Goal: Task Accomplishment & Management: Complete application form

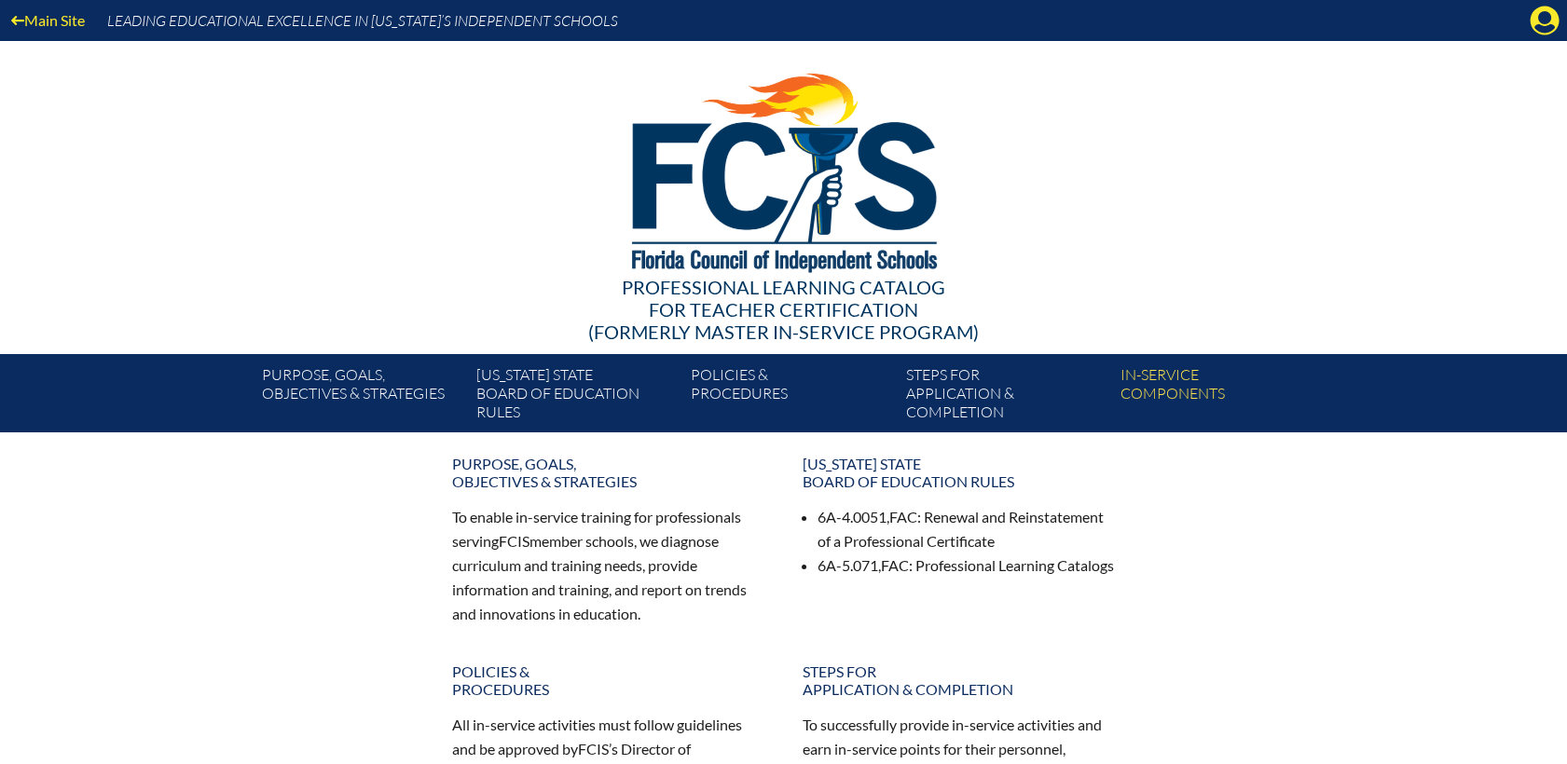
click at [1564, 20] on div "Main Site Leading Educational Excellence in Florida’s Independent Schools" at bounding box center [783, 20] width 1567 height 41
drag, startPoint x: 1544, startPoint y: 23, endPoint x: 1512, endPoint y: 101, distance: 83.6
click at [1544, 25] on icon "Manage account" at bounding box center [1544, 21] width 30 height 30
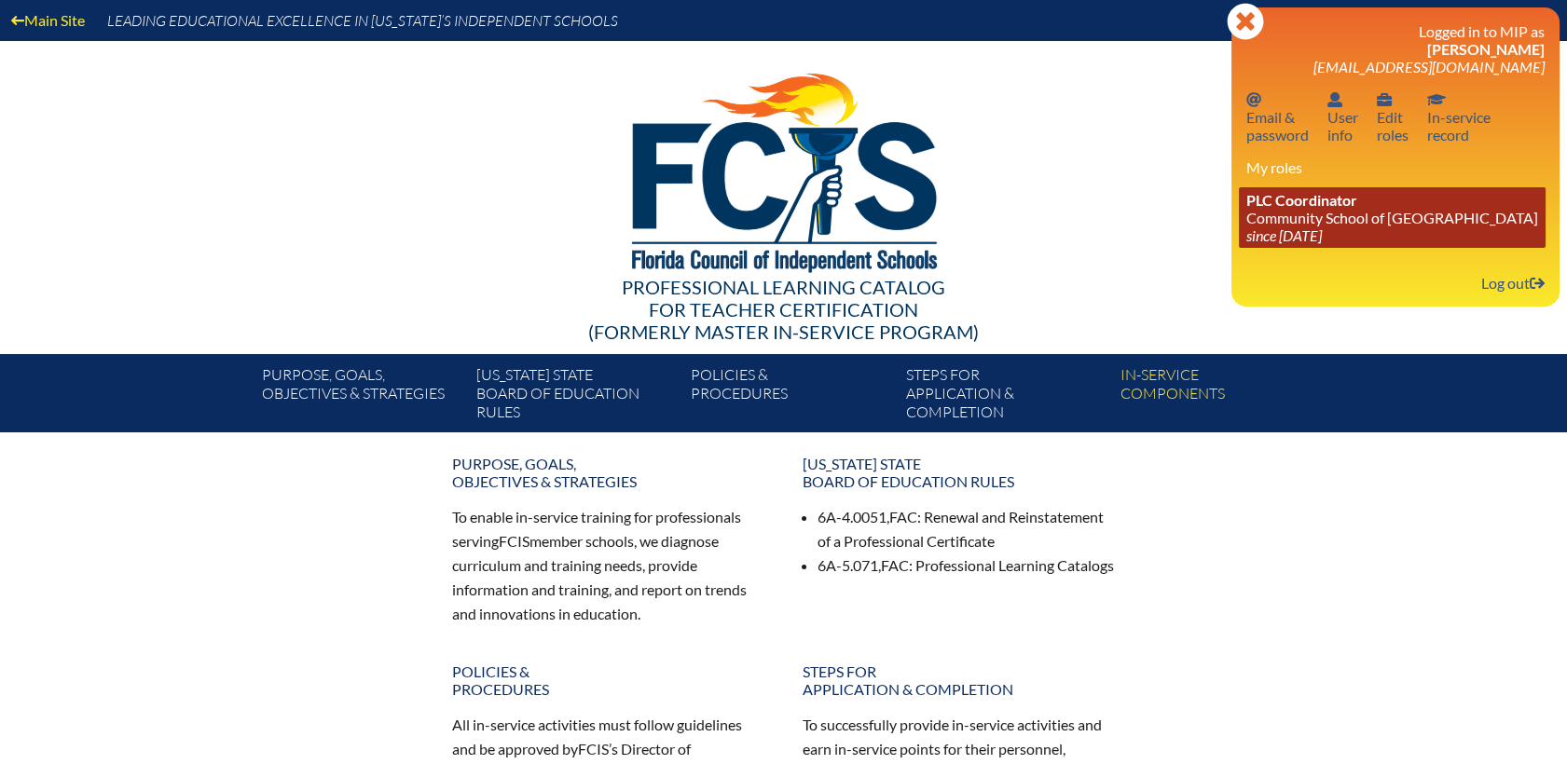
click at [1341, 227] on link "PLC Coordinator Community School of [GEOGRAPHIC_DATA] since [DATE]" at bounding box center [1392, 217] width 307 height 61
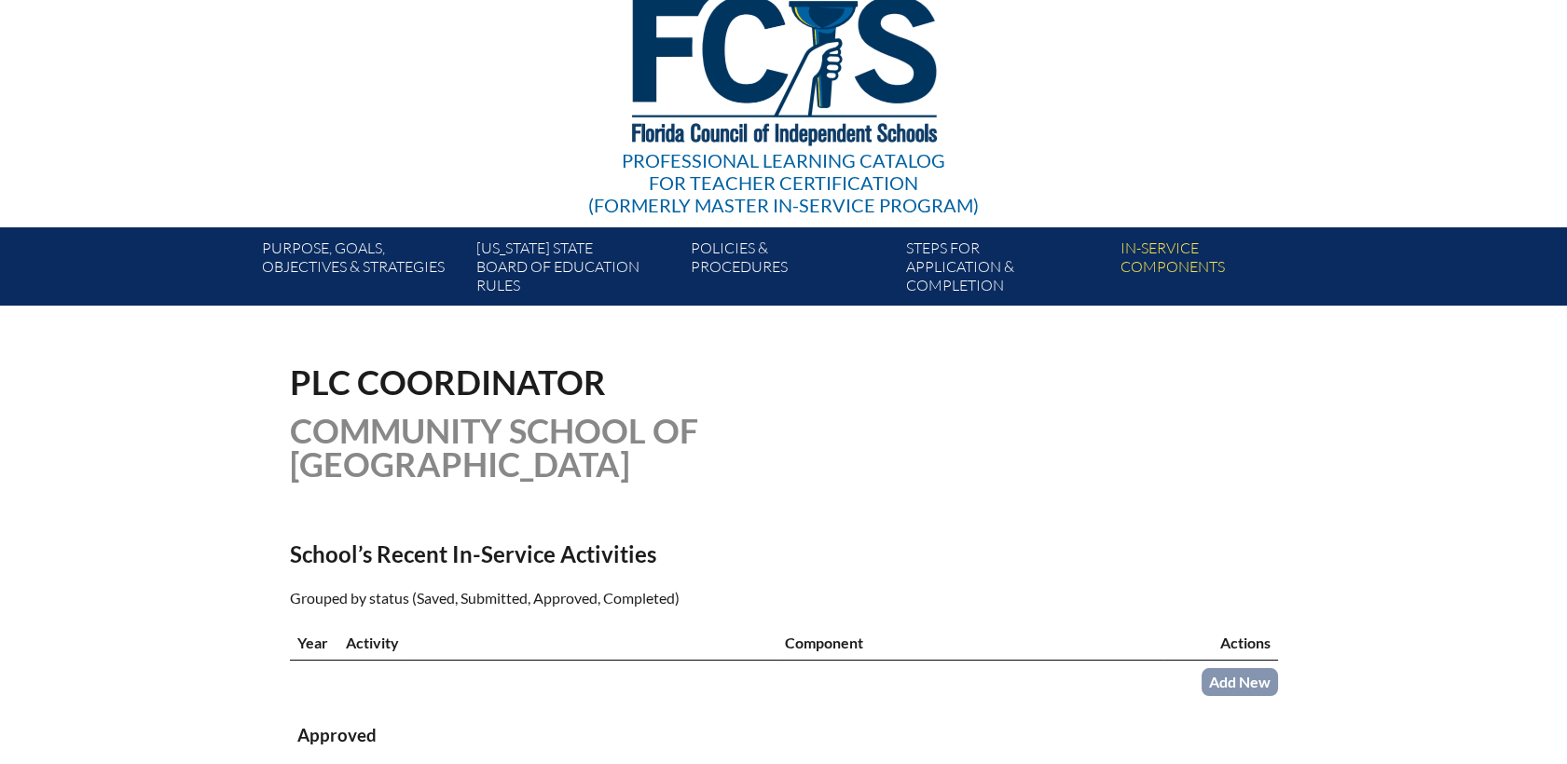
scroll to position [207, 0]
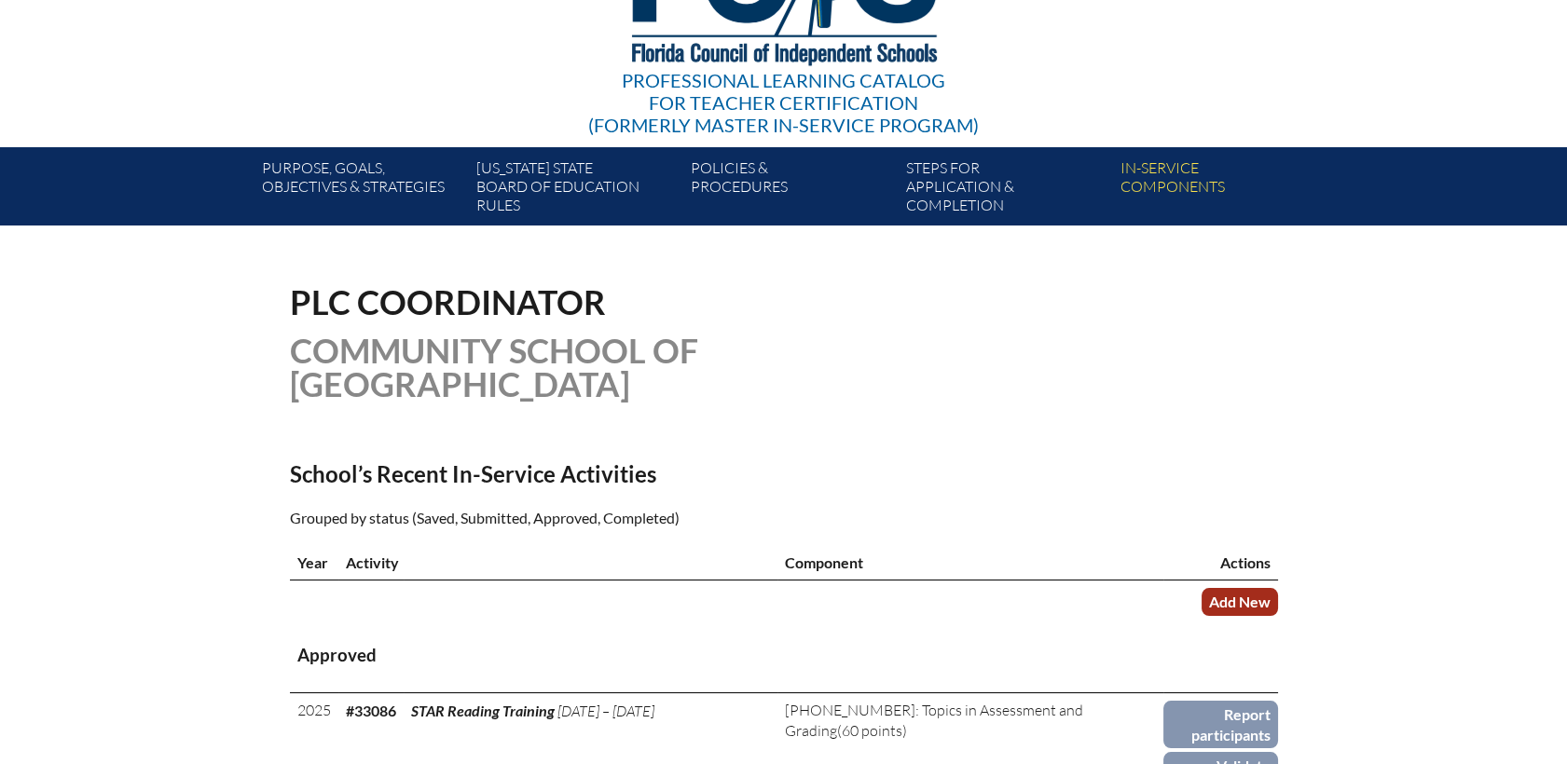
click at [1242, 588] on link "Add New" at bounding box center [1239, 601] width 76 height 27
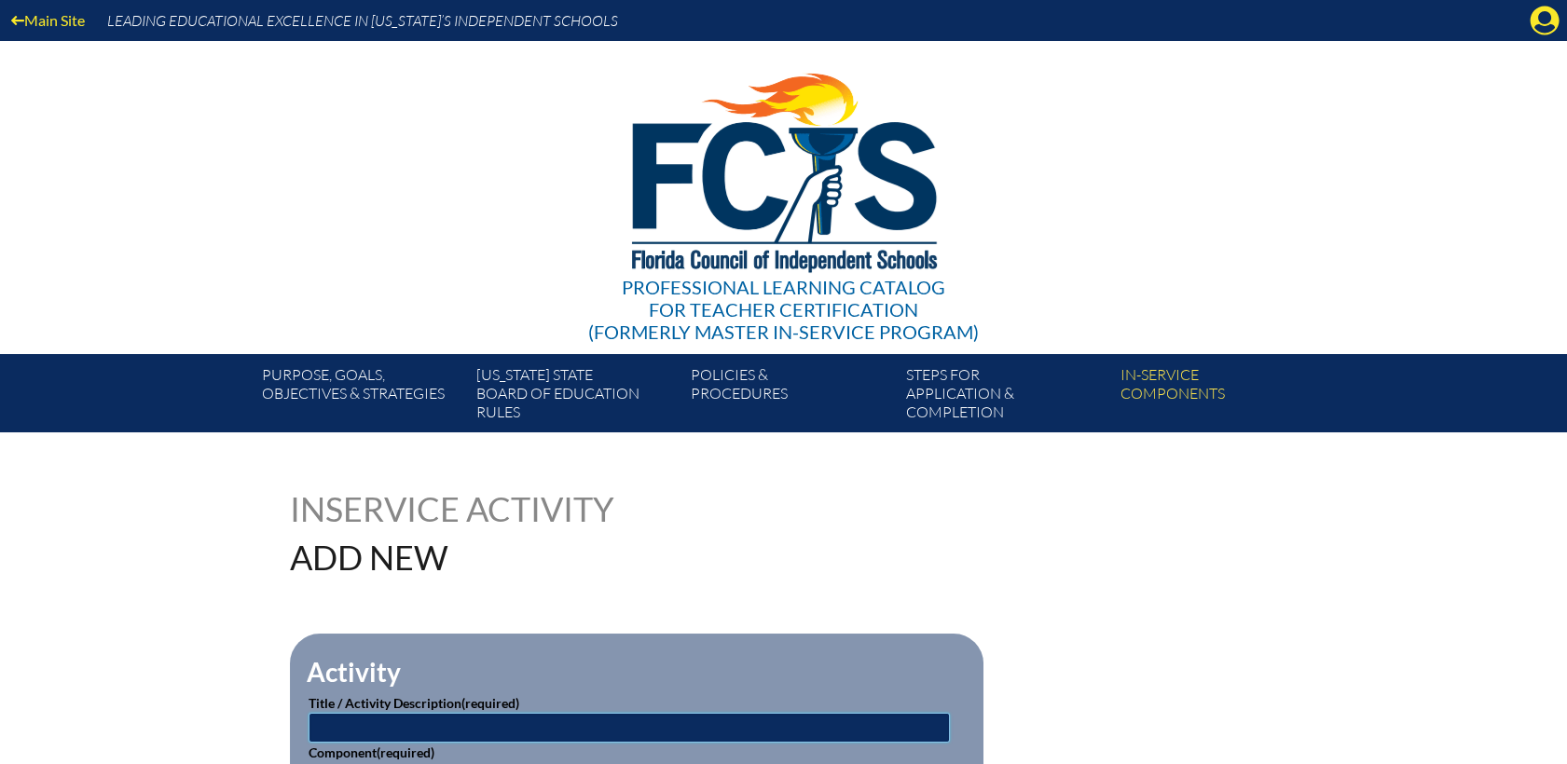
click at [361, 723] on input "text" at bounding box center [628, 728] width 641 height 30
type input "Wonders@2023 National Grades K-5 Initial Training"
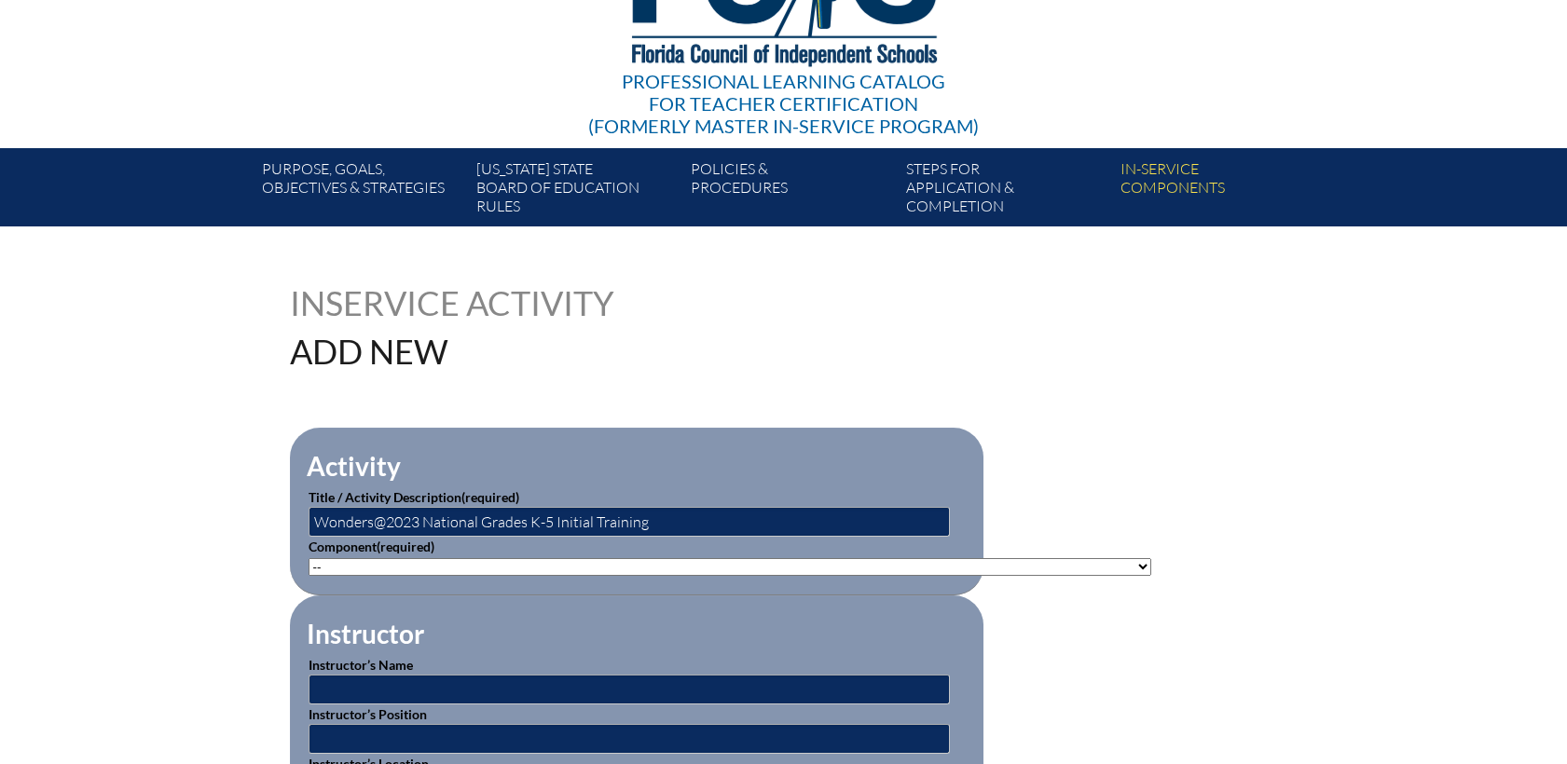
scroll to position [207, 0]
click at [522, 567] on select"]"] "-- 1-000-001: Appropriate Art Activities 1-000-002: Concept and Art Process for…" at bounding box center [729, 566] width 842 height 18
click at [703, 563] on select"]"] "-- 1-000-001: Appropriate Art Activities 1-000-002: Concept and Art Process for…" at bounding box center [729, 566] width 842 height 18
select select"]"] "137980"
click at [308, 557] on select"]"] "-- 1-000-001: Appropriate Art Activities 1-000-002: Concept and Art Process for…" at bounding box center [729, 566] width 842 height 18
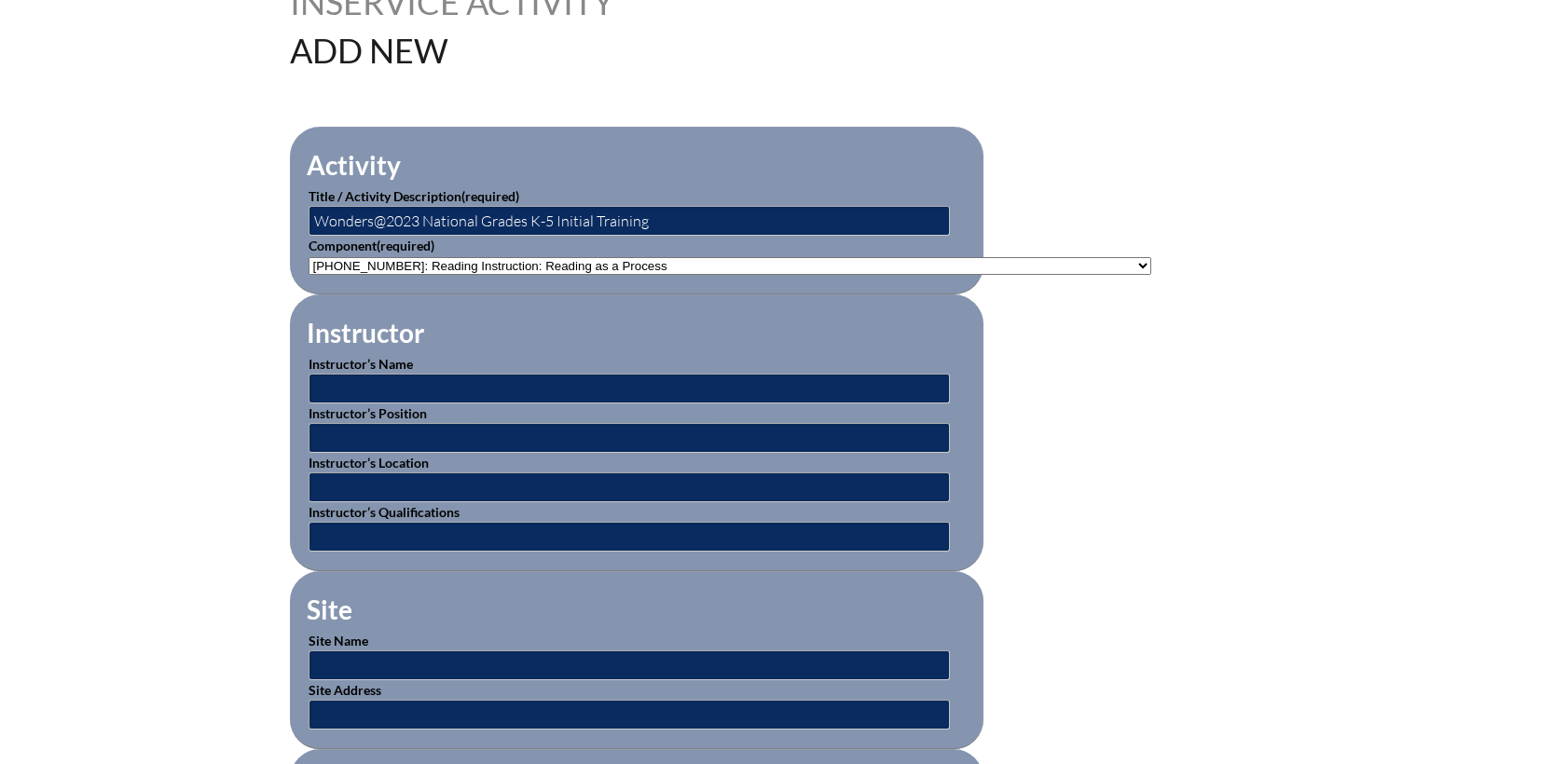
scroll to position [517, 0]
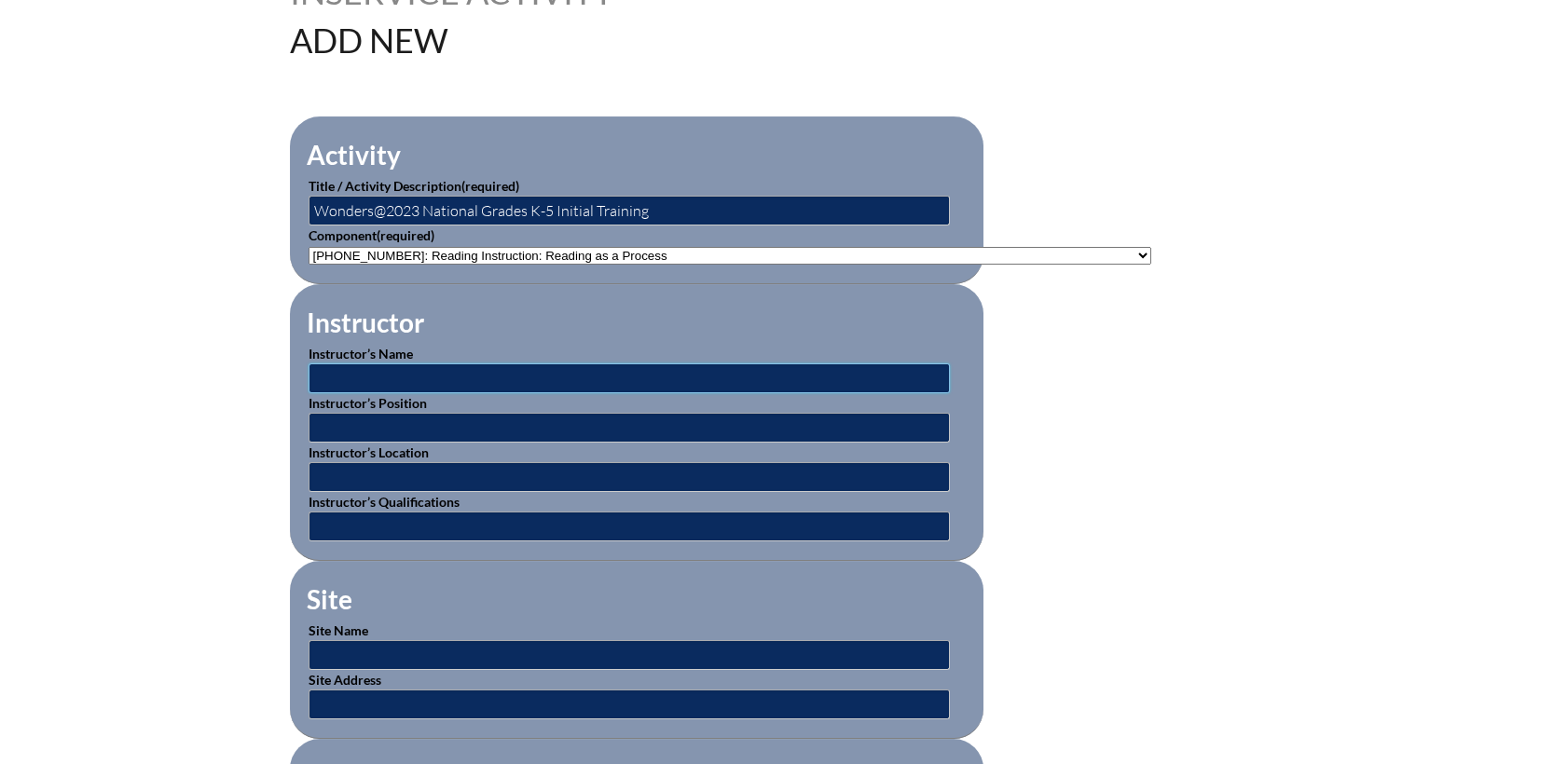
click at [426, 374] on input "text" at bounding box center [628, 378] width 641 height 30
type input "Wonders"
type input "Instructor"
type input "CSN campus"
type input "Renaissance Learning"
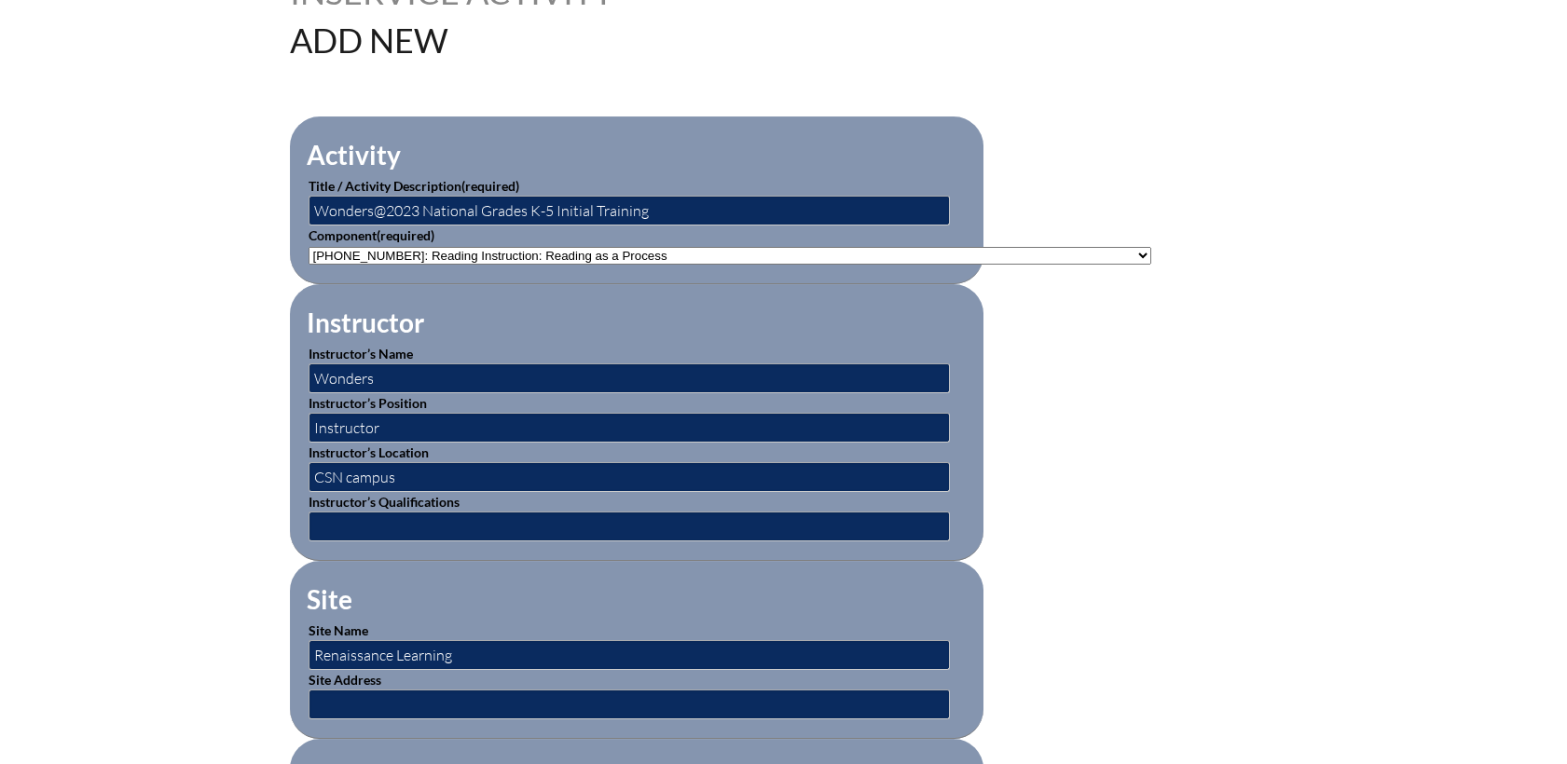
type input "2025-08-12 10:19 AM"
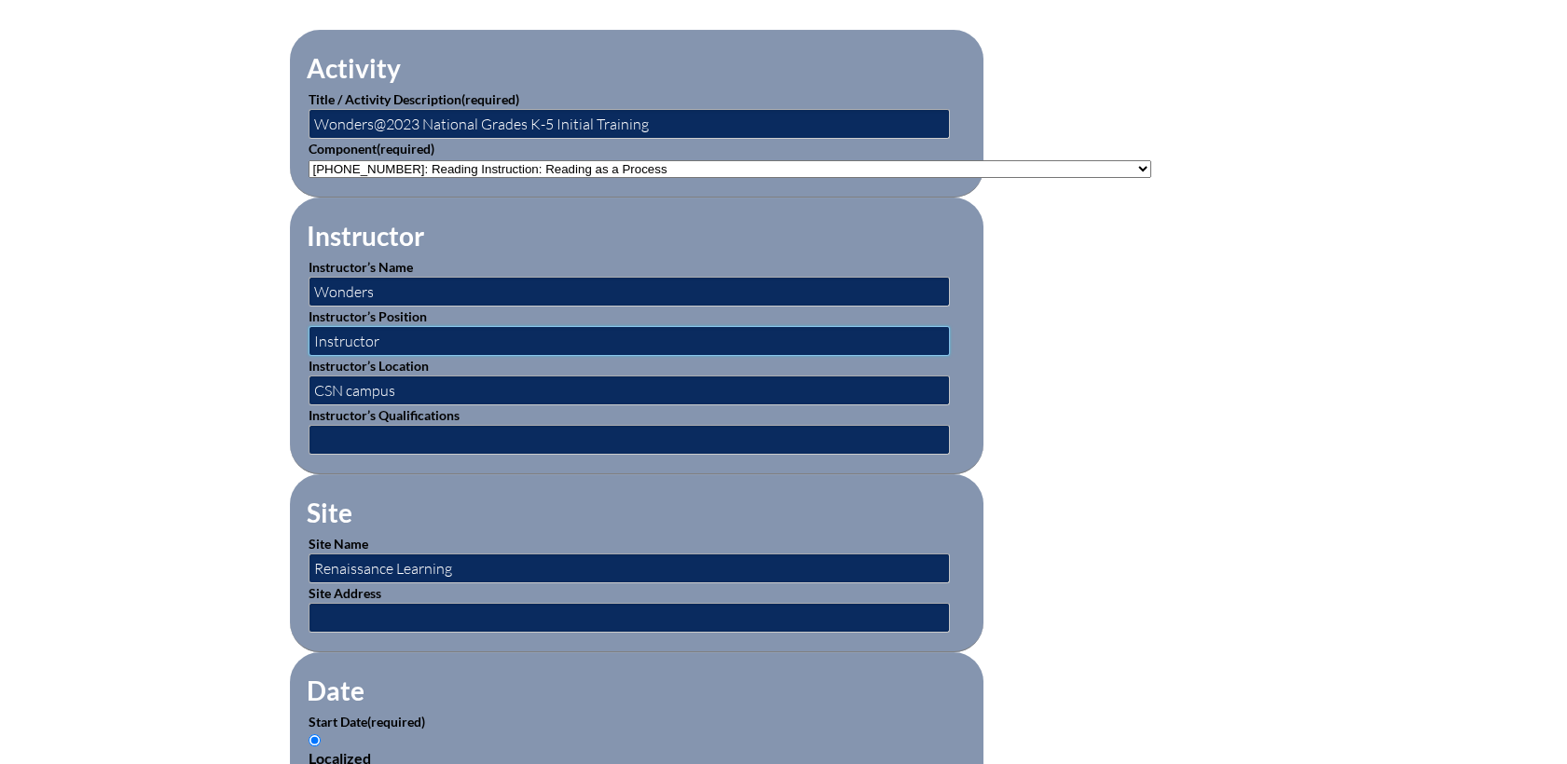
scroll to position [724, 0]
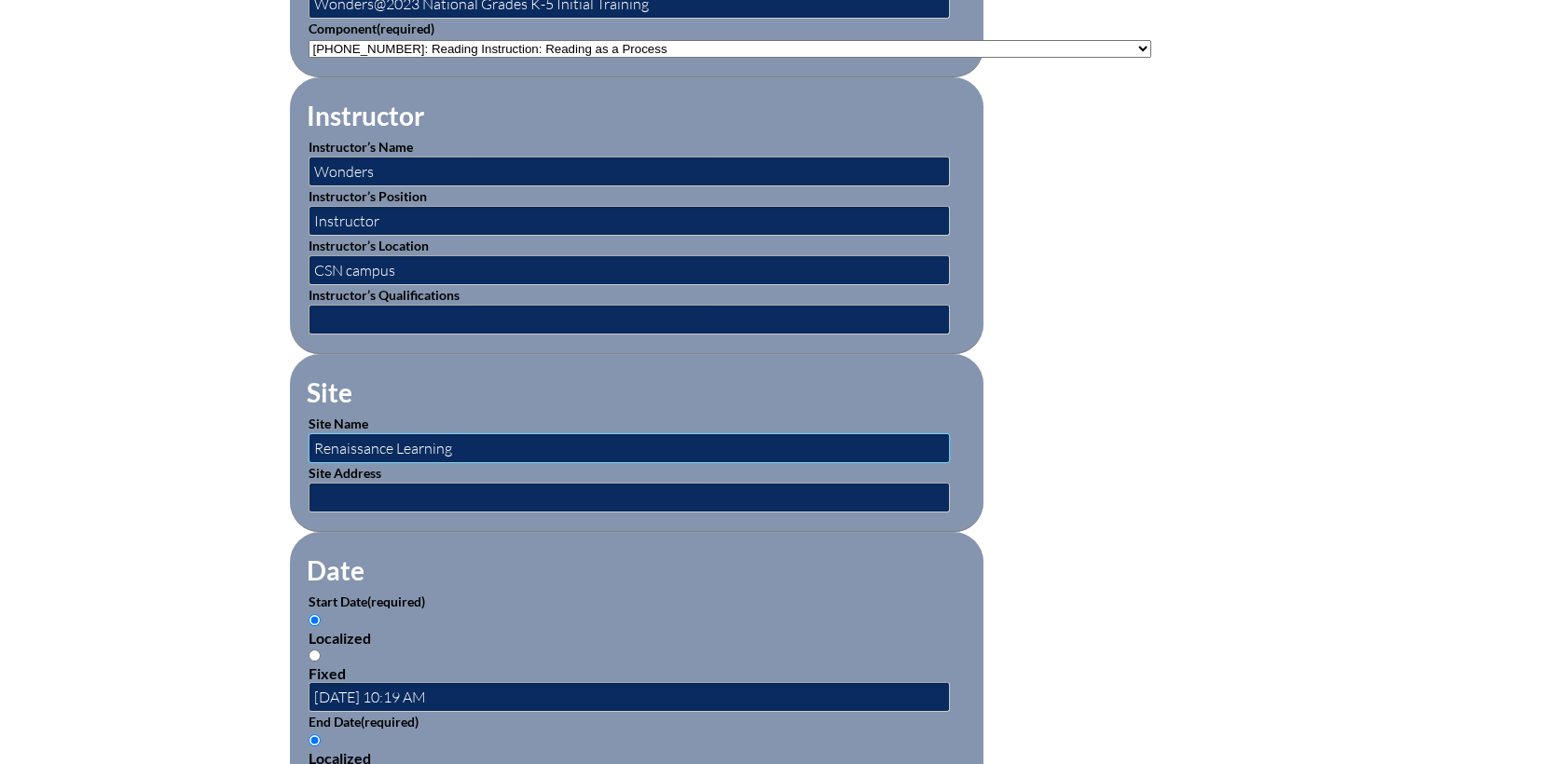
drag, startPoint x: 462, startPoint y: 445, endPoint x: 261, endPoint y: 444, distance: 201.3
click at [261, 444] on div "Inservice Activity Add New Activity Title / Activity Description (required) Won…" at bounding box center [783, 642] width 1047 height 1748
click at [339, 438] on input "text" at bounding box center [628, 448] width 641 height 30
paste input "https://www.mheducation.com/prek-12/resources/product-trainings/browse/ela#wond…"
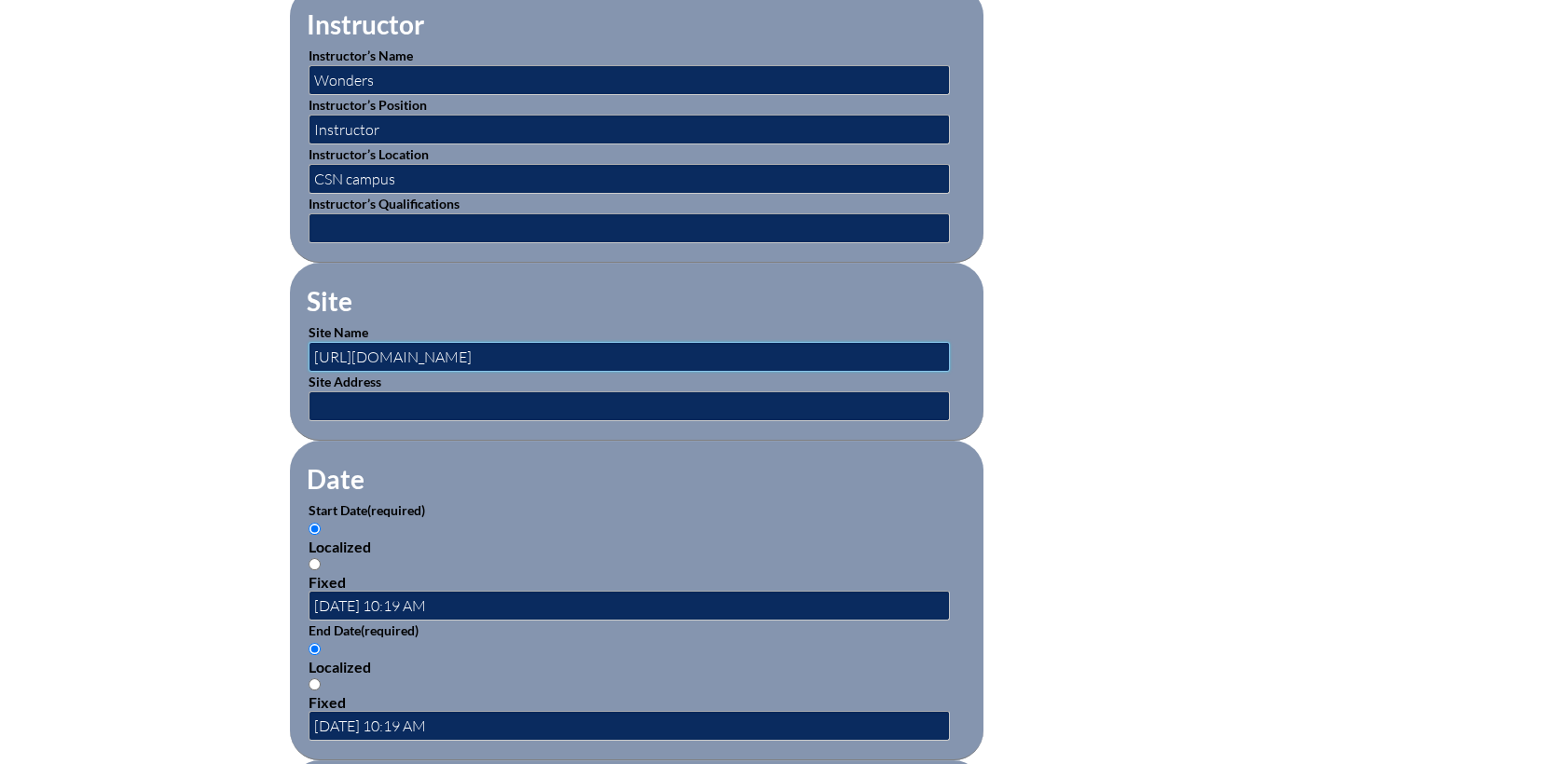
scroll to position [932, 0]
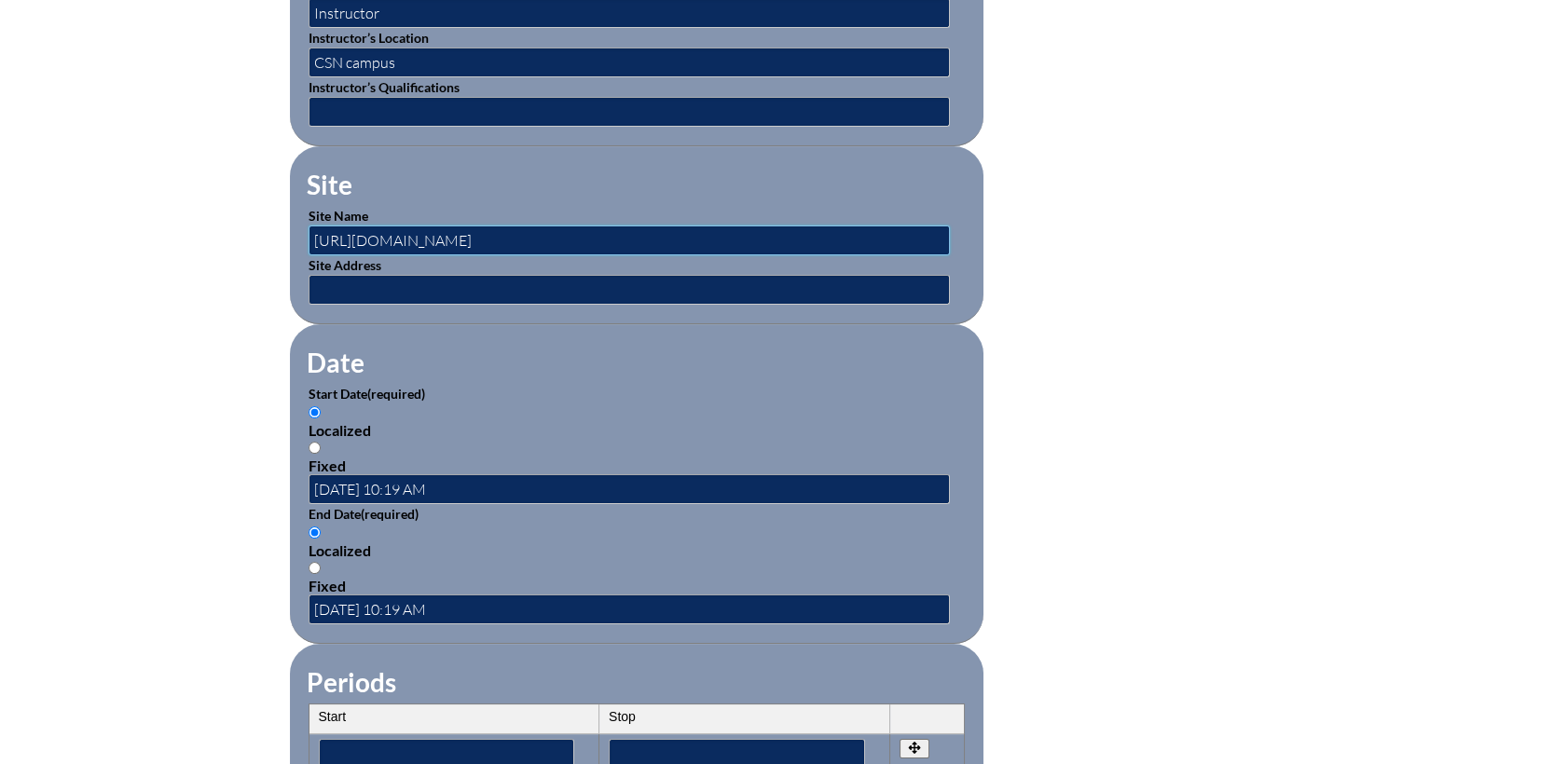
type input "https://www.mheducation.com/prek-12/resources/product-trainings/browse/ela#wond…"
click at [358, 490] on input "2025-08-12 10:19 AM" at bounding box center [628, 489] width 641 height 30
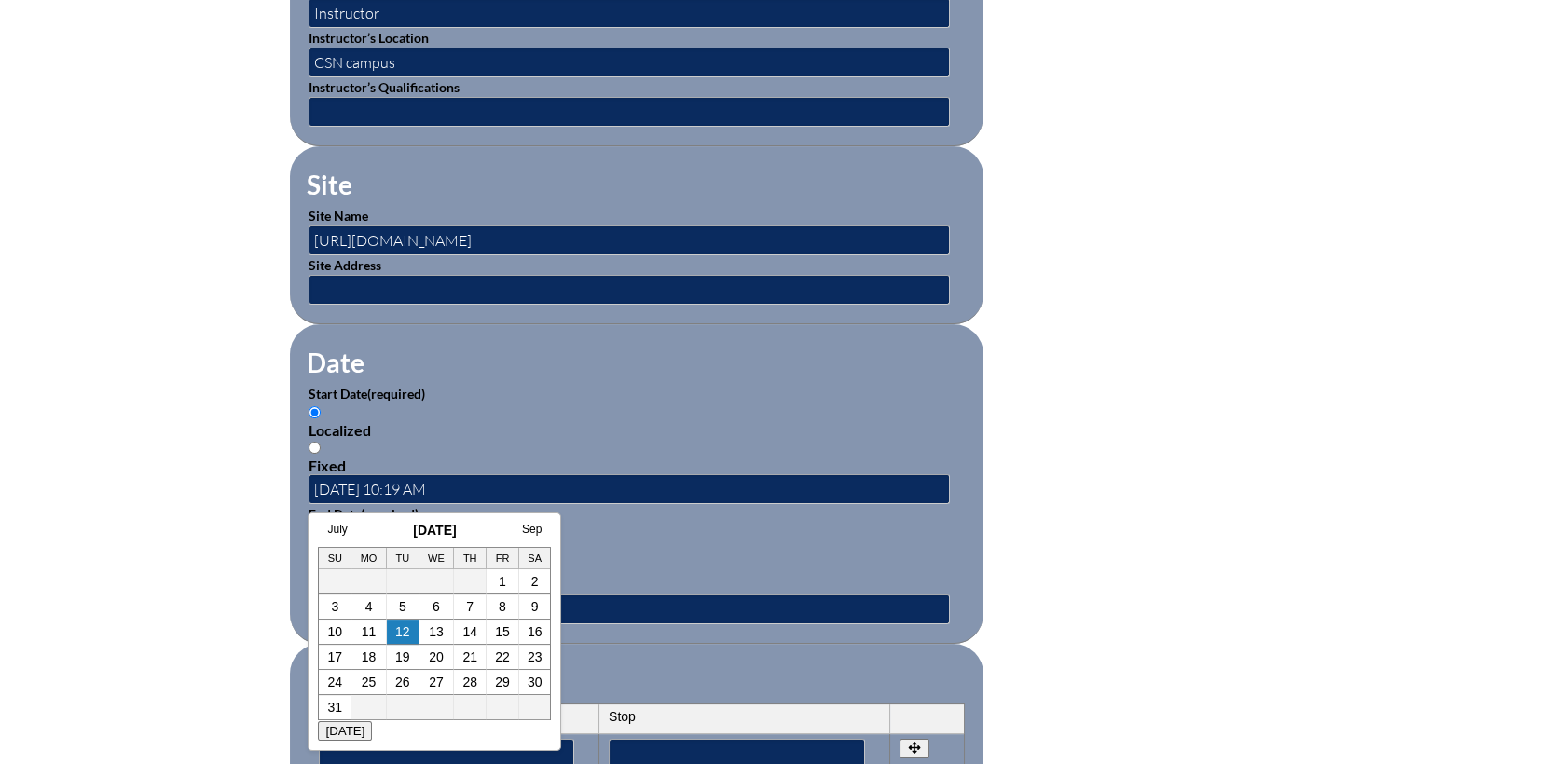
click at [403, 678] on link "26" at bounding box center [402, 682] width 15 height 15
type input "[DATE] 1:13 PM"
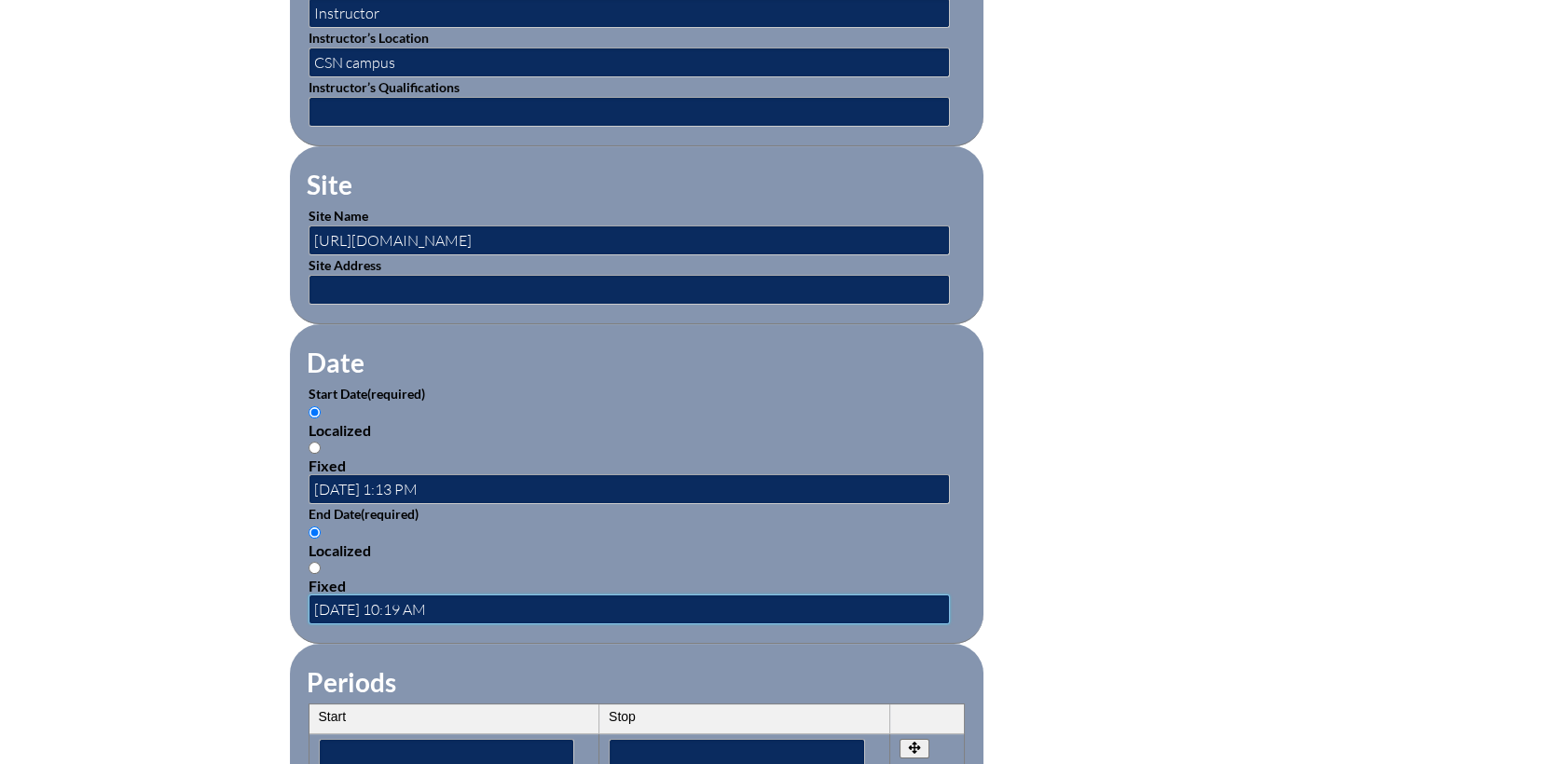
click at [470, 600] on input "2025-08-12 10:19 AM" at bounding box center [628, 610] width 641 height 30
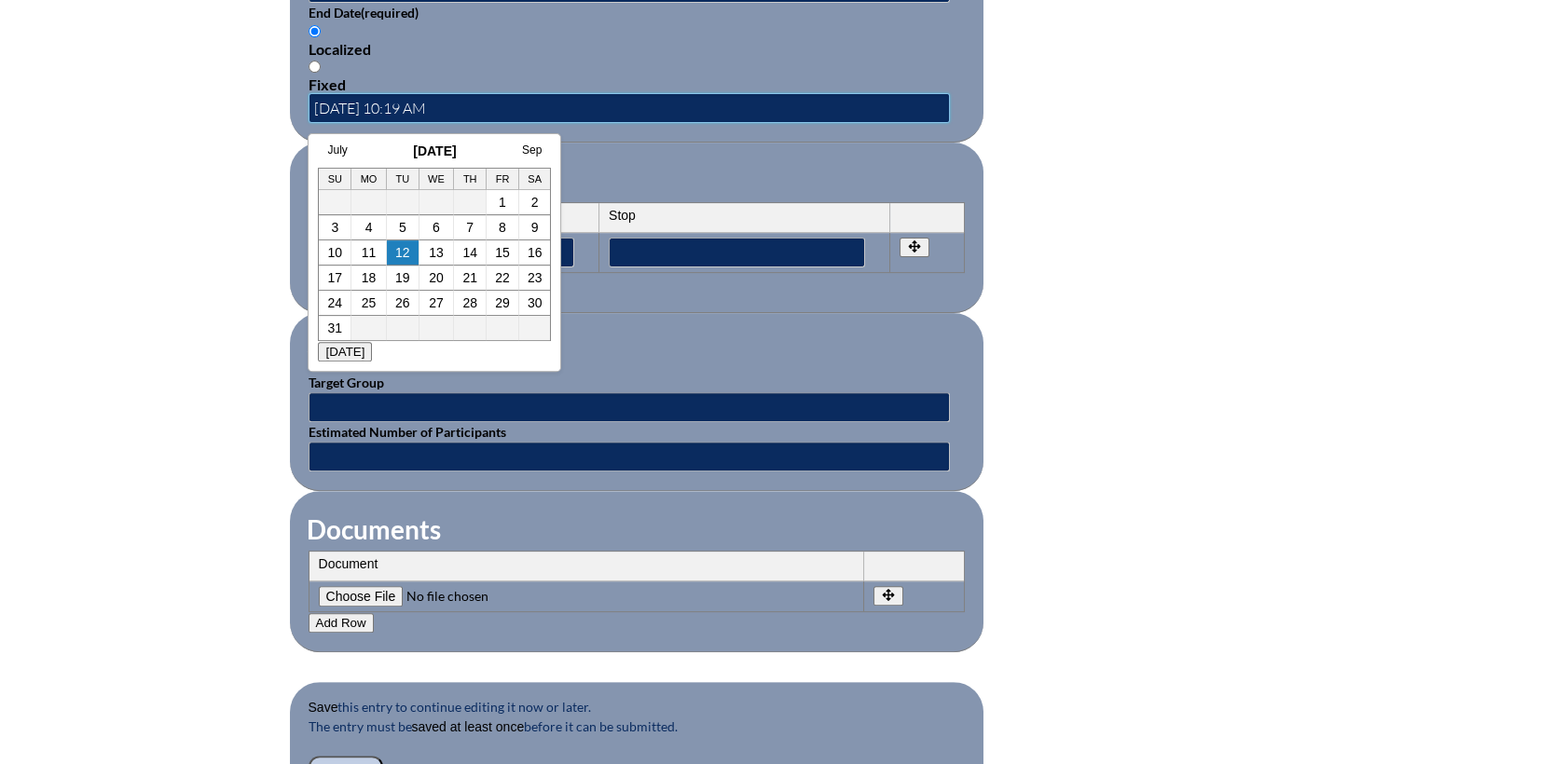
scroll to position [1431, 0]
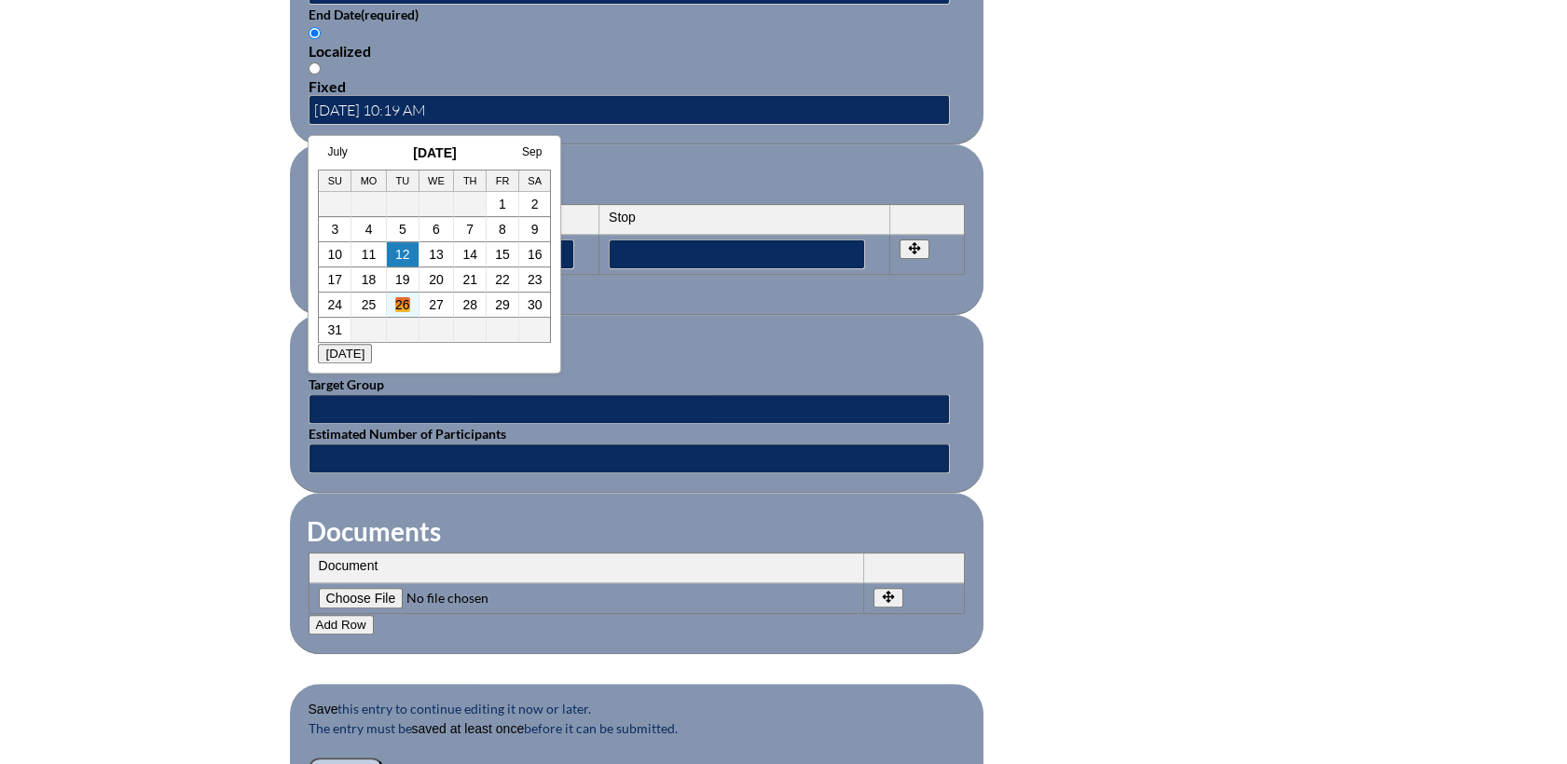
click at [395, 302] on link "26" at bounding box center [402, 304] width 15 height 15
type input "[DATE] 1:13 PM"
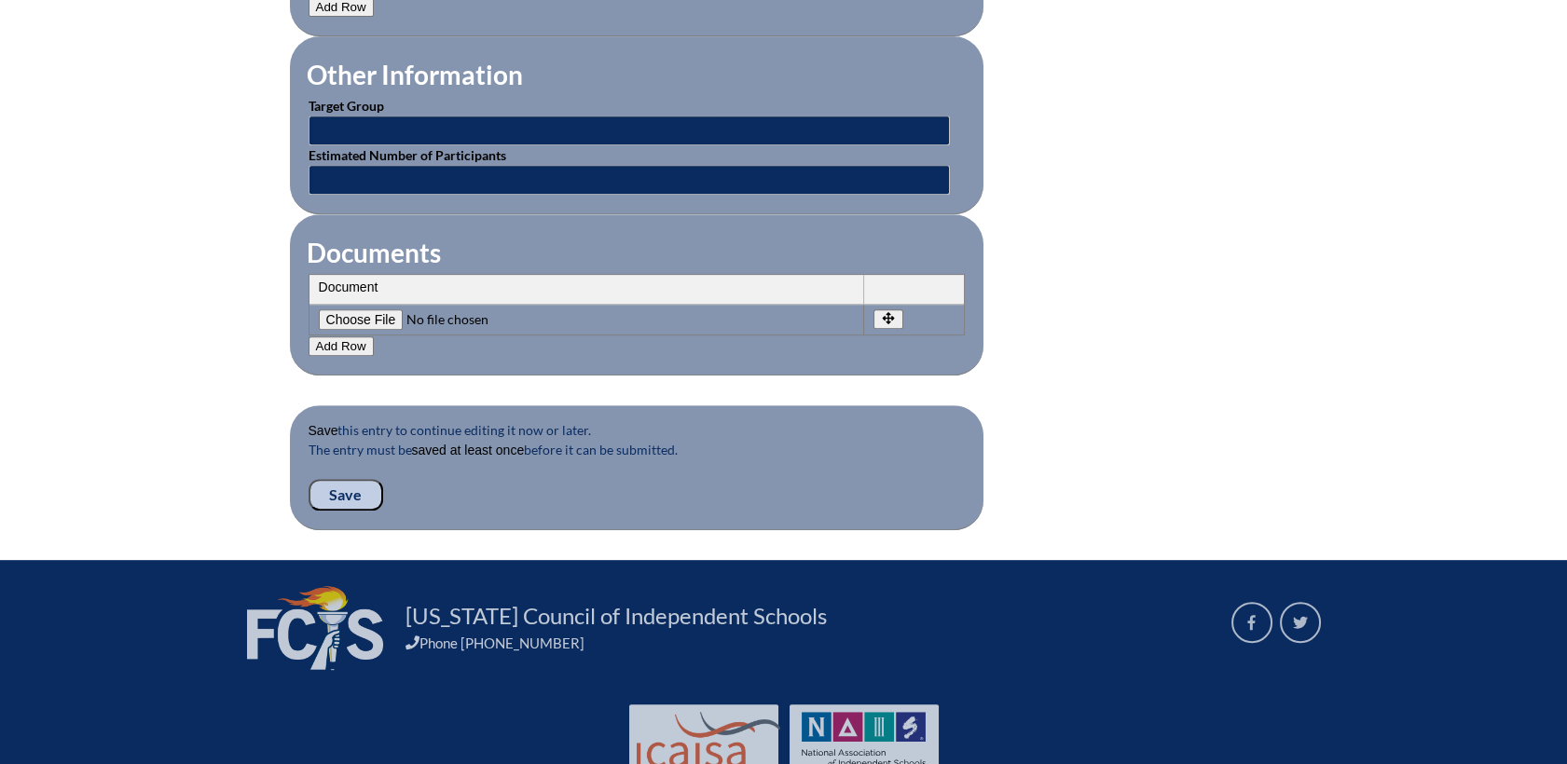
scroll to position [1742, 0]
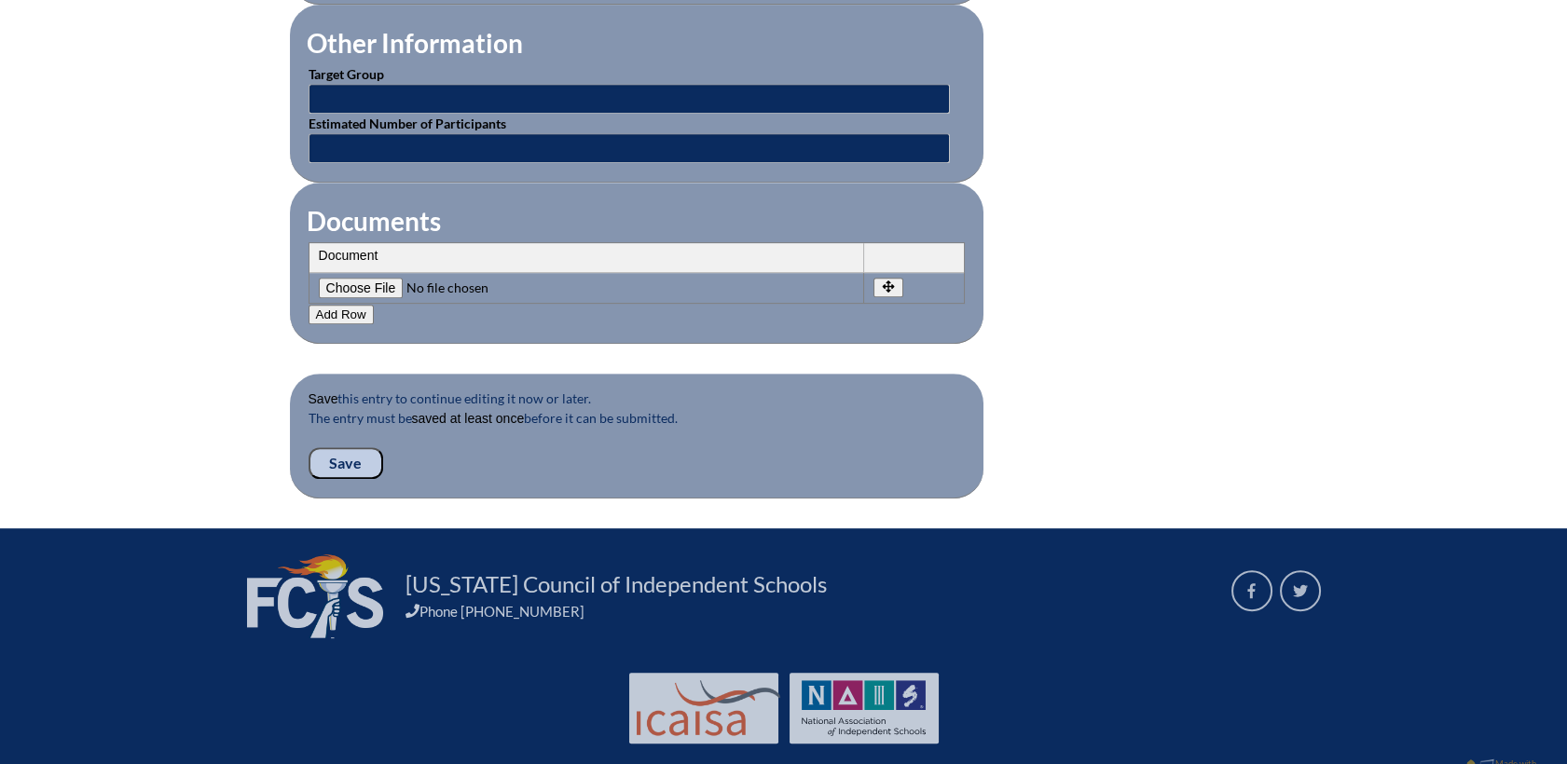
click at [355, 449] on input "Save" at bounding box center [345, 463] width 75 height 32
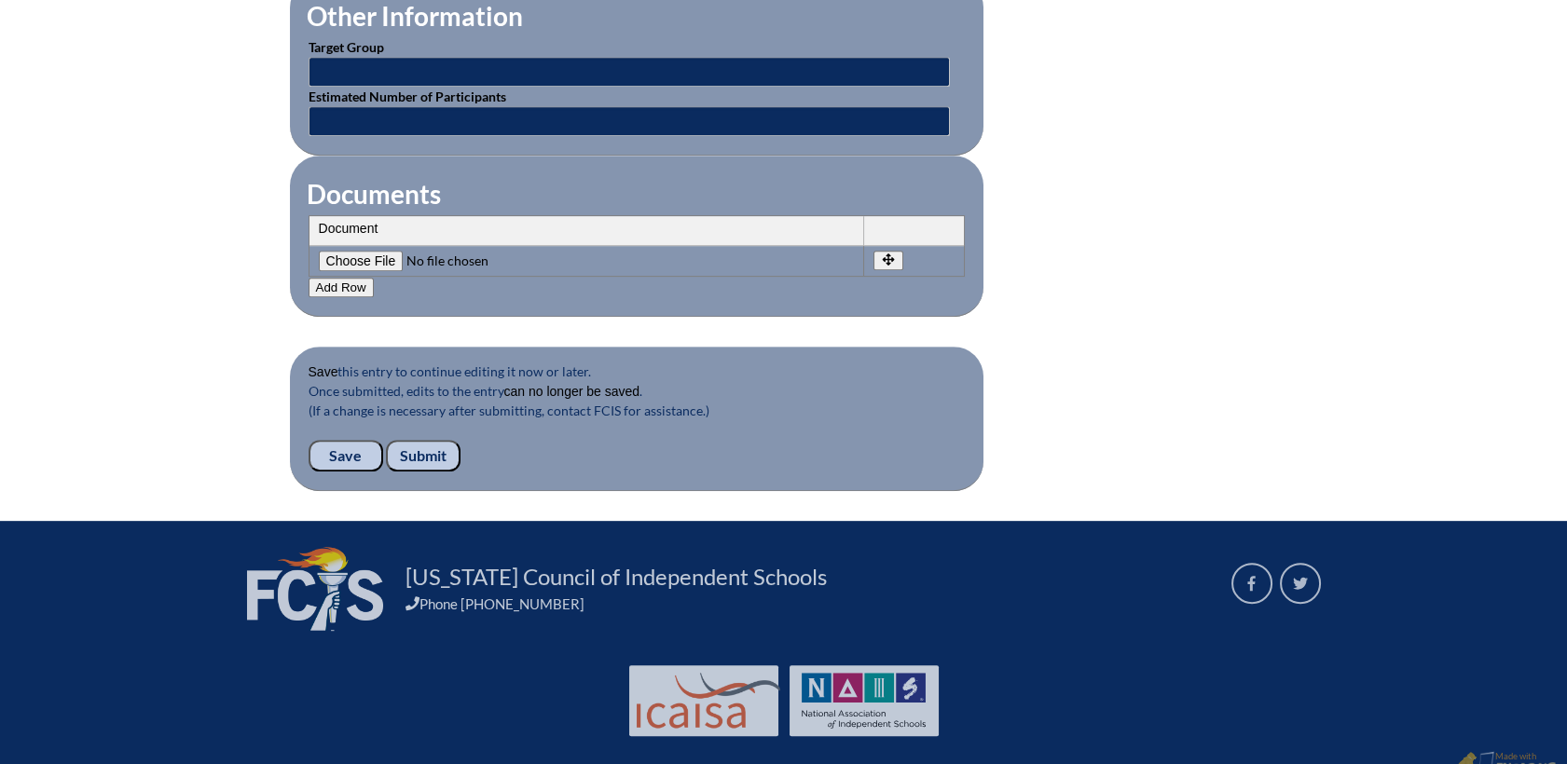
scroll to position [1822, 0]
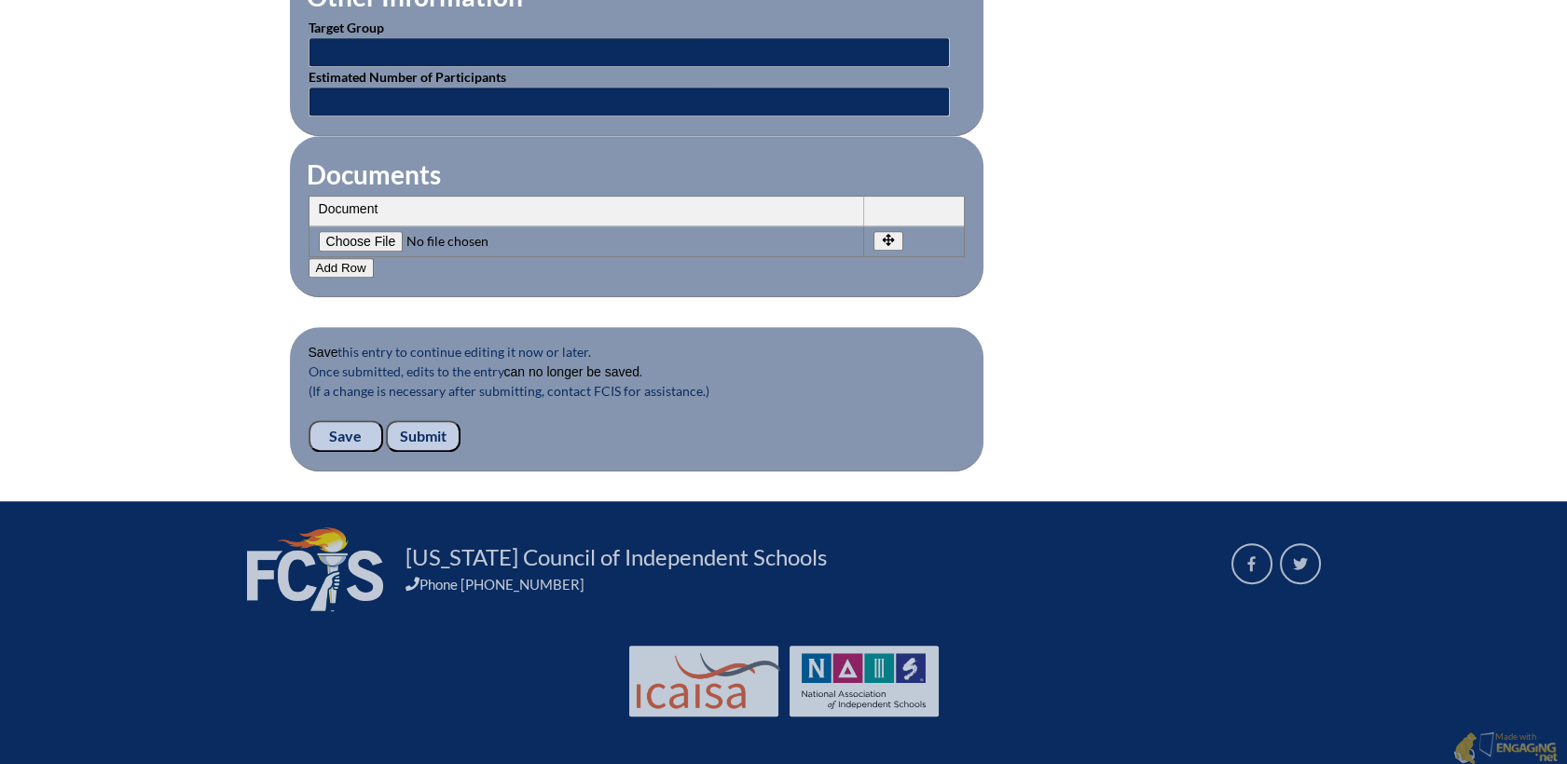
drag, startPoint x: 350, startPoint y: 430, endPoint x: 486, endPoint y: 447, distance: 136.3
click at [418, 431] on input "Submit" at bounding box center [423, 436] width 75 height 32
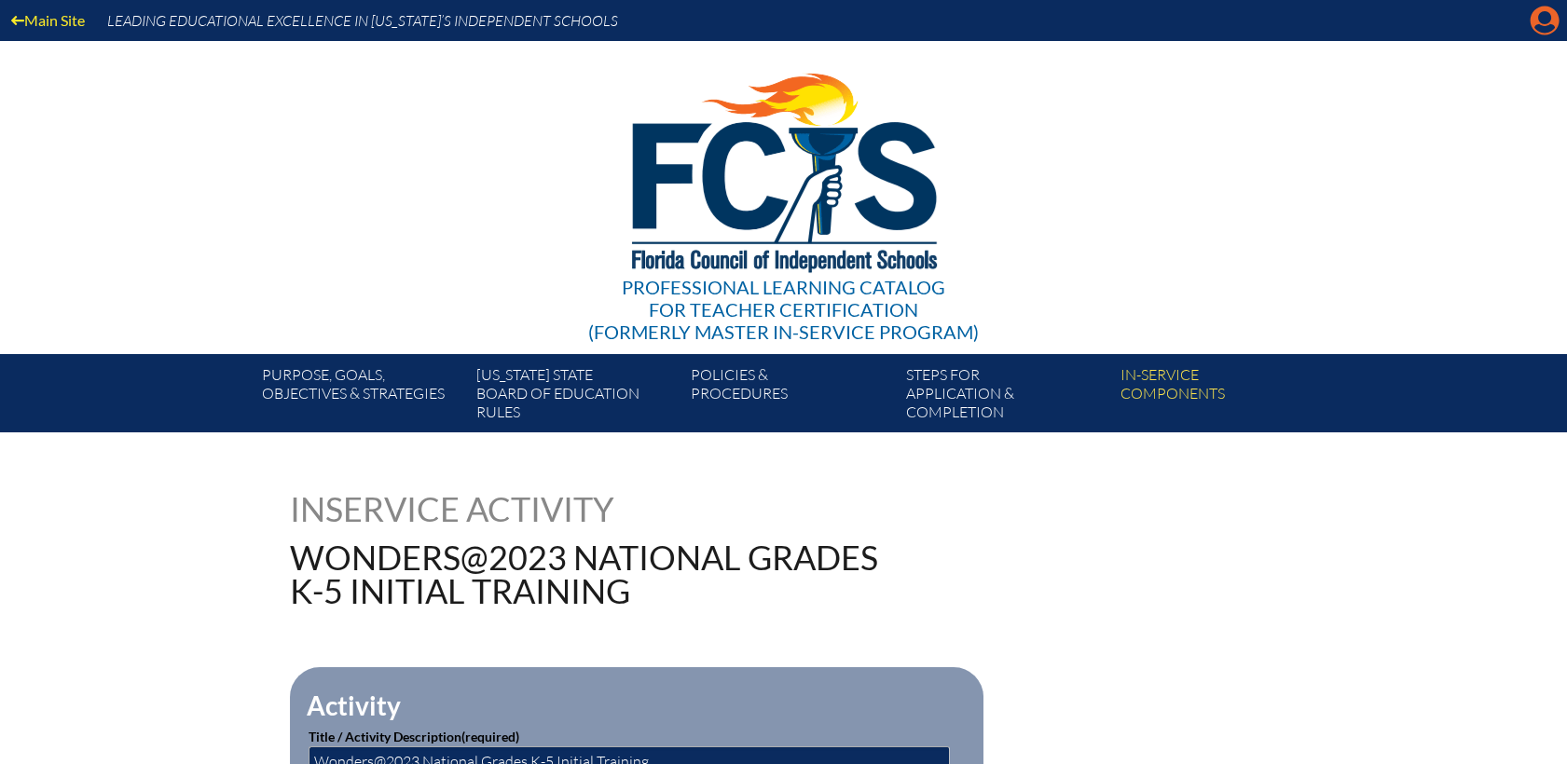
click at [1542, 28] on icon "Manage account" at bounding box center [1544, 21] width 30 height 30
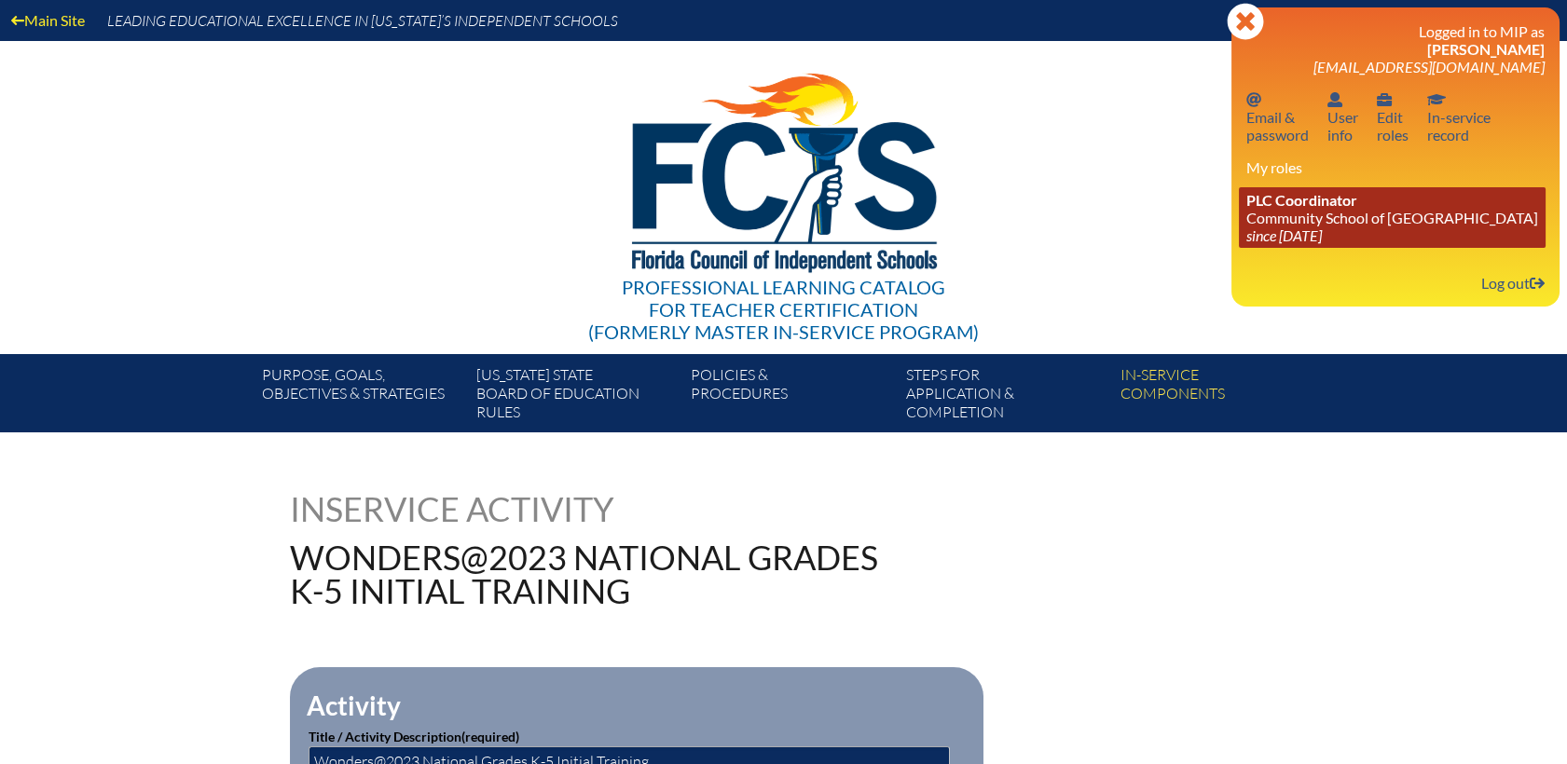
click at [1305, 221] on link "PLC Coordinator Community School of [GEOGRAPHIC_DATA] since [DATE]" at bounding box center [1392, 217] width 307 height 61
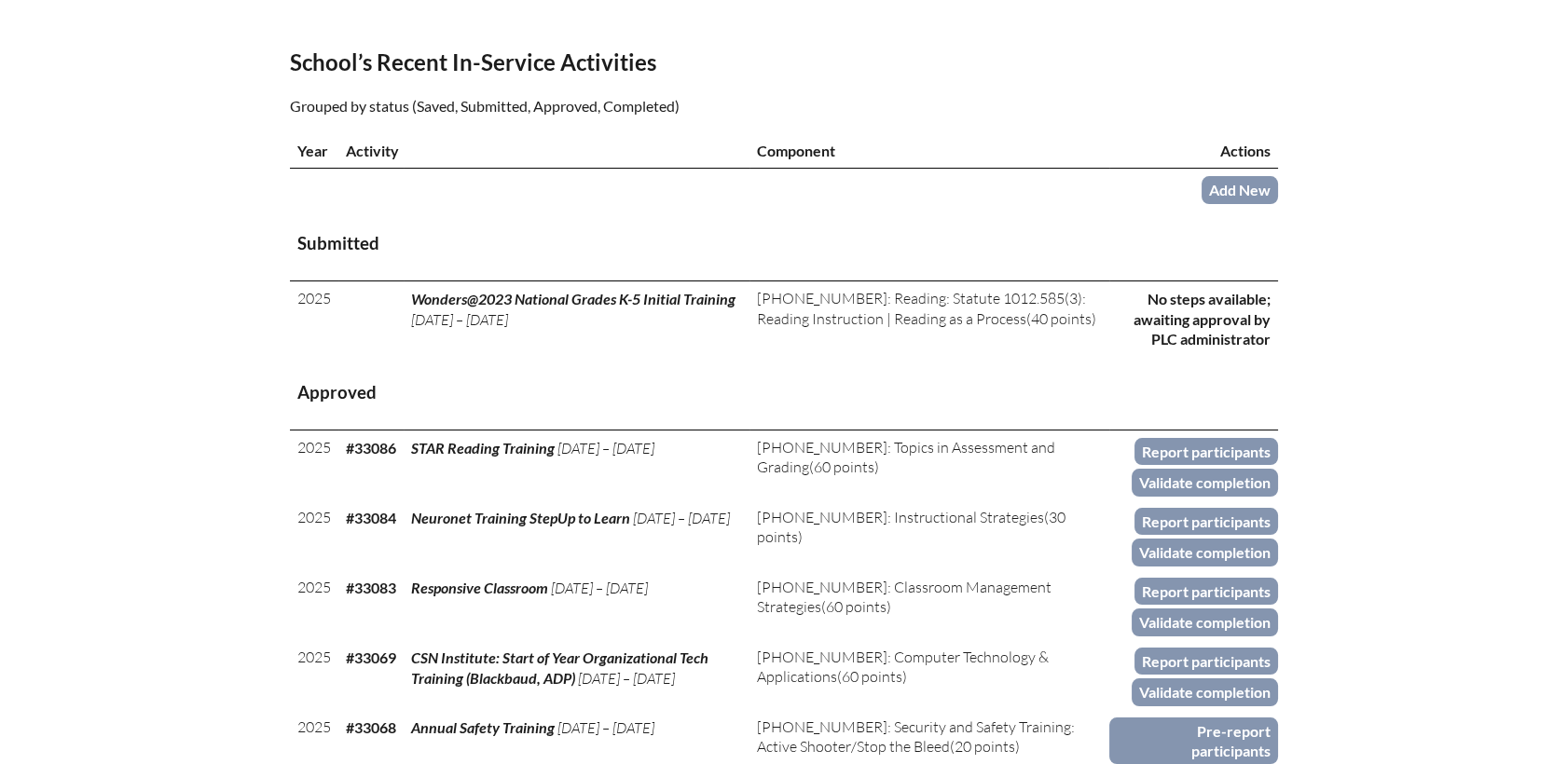
scroll to position [621, 0]
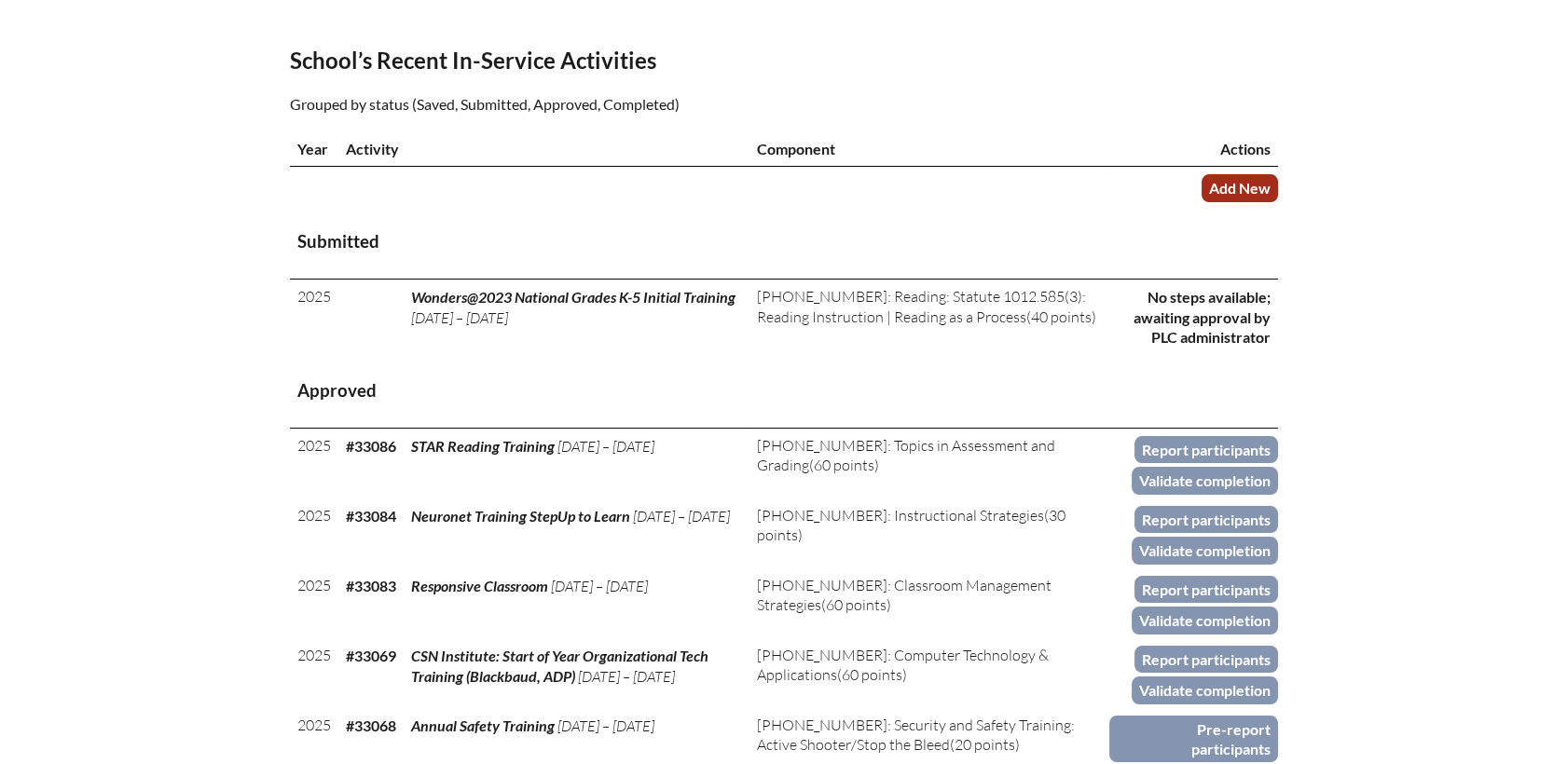
click at [1247, 174] on link "Add New" at bounding box center [1239, 187] width 76 height 27
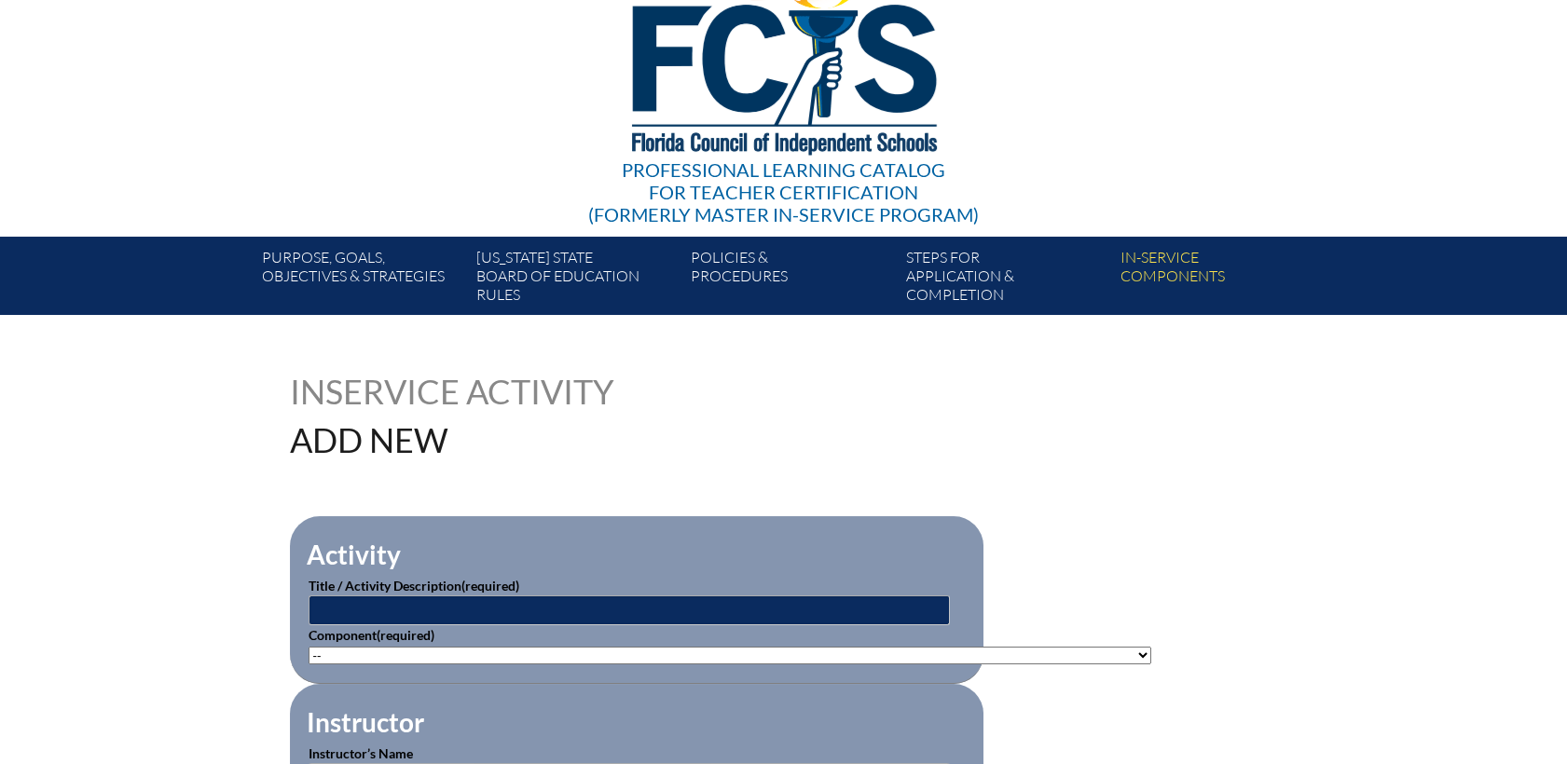
scroll to position [207, 0]
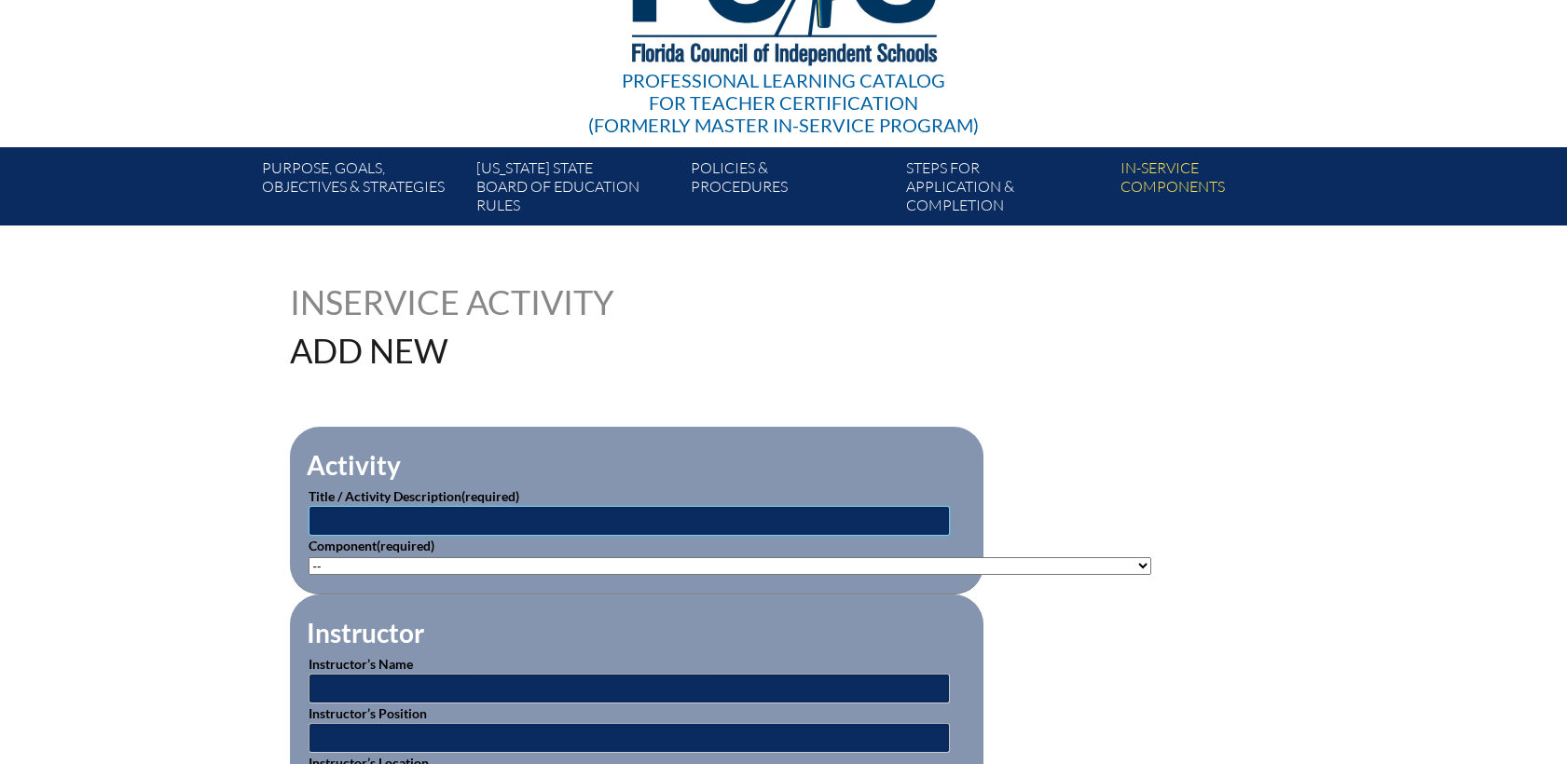
click at [328, 517] on input "text" at bounding box center [628, 521] width 641 height 30
type input "s"
type input "Singapore Math Training"
click at [427, 557] on select"]"] "-- 1-000-001: Appropriate Art Activities 1-000-002: Concept and Art Process for…" at bounding box center [729, 566] width 842 height 18
select select"]"] "20377"
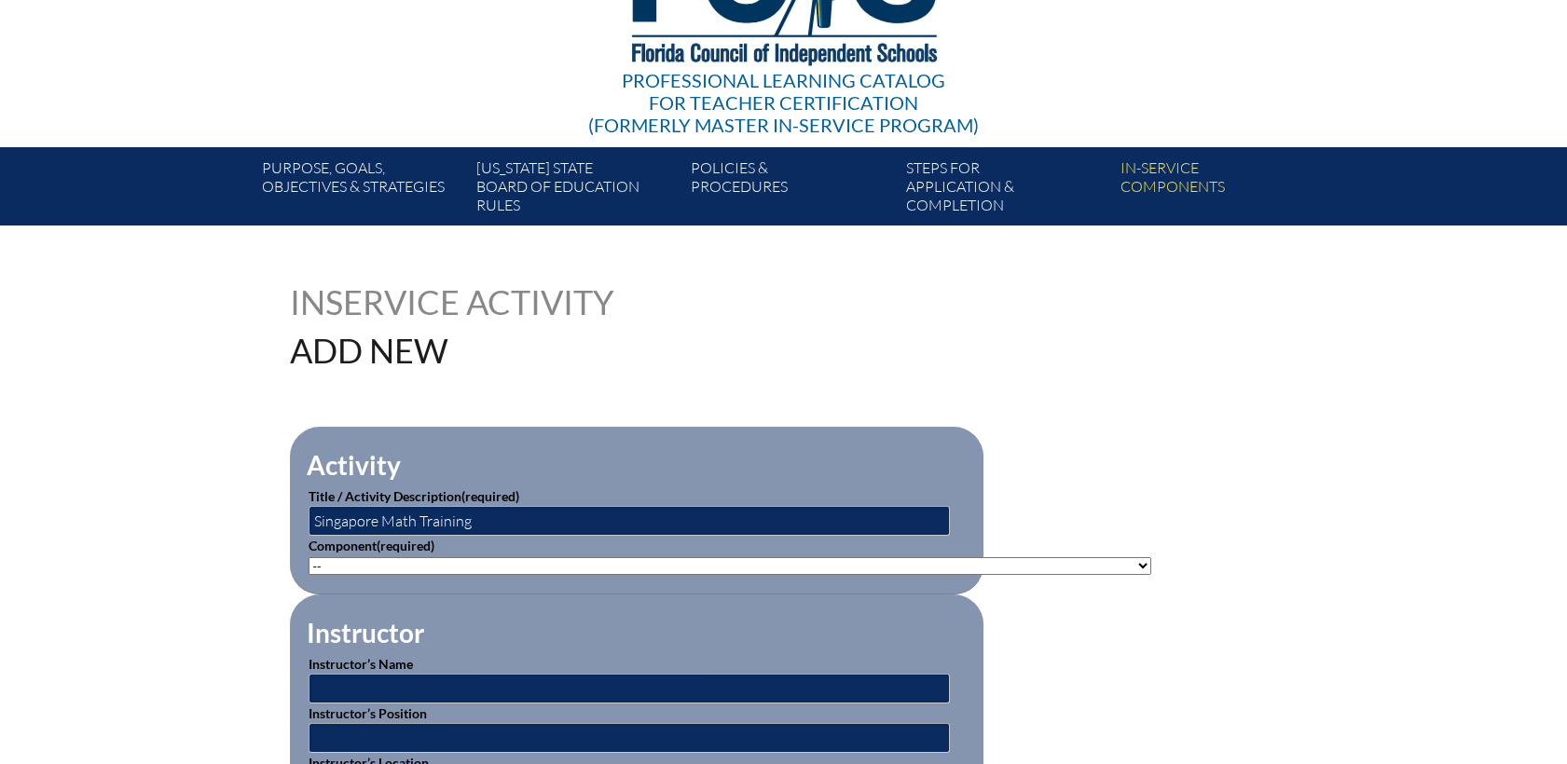
click at [308, 557] on select"]"] "-- 1-000-001: Appropriate Art Activities 1-000-002: Concept and Art Process for…" at bounding box center [729, 566] width 842 height 18
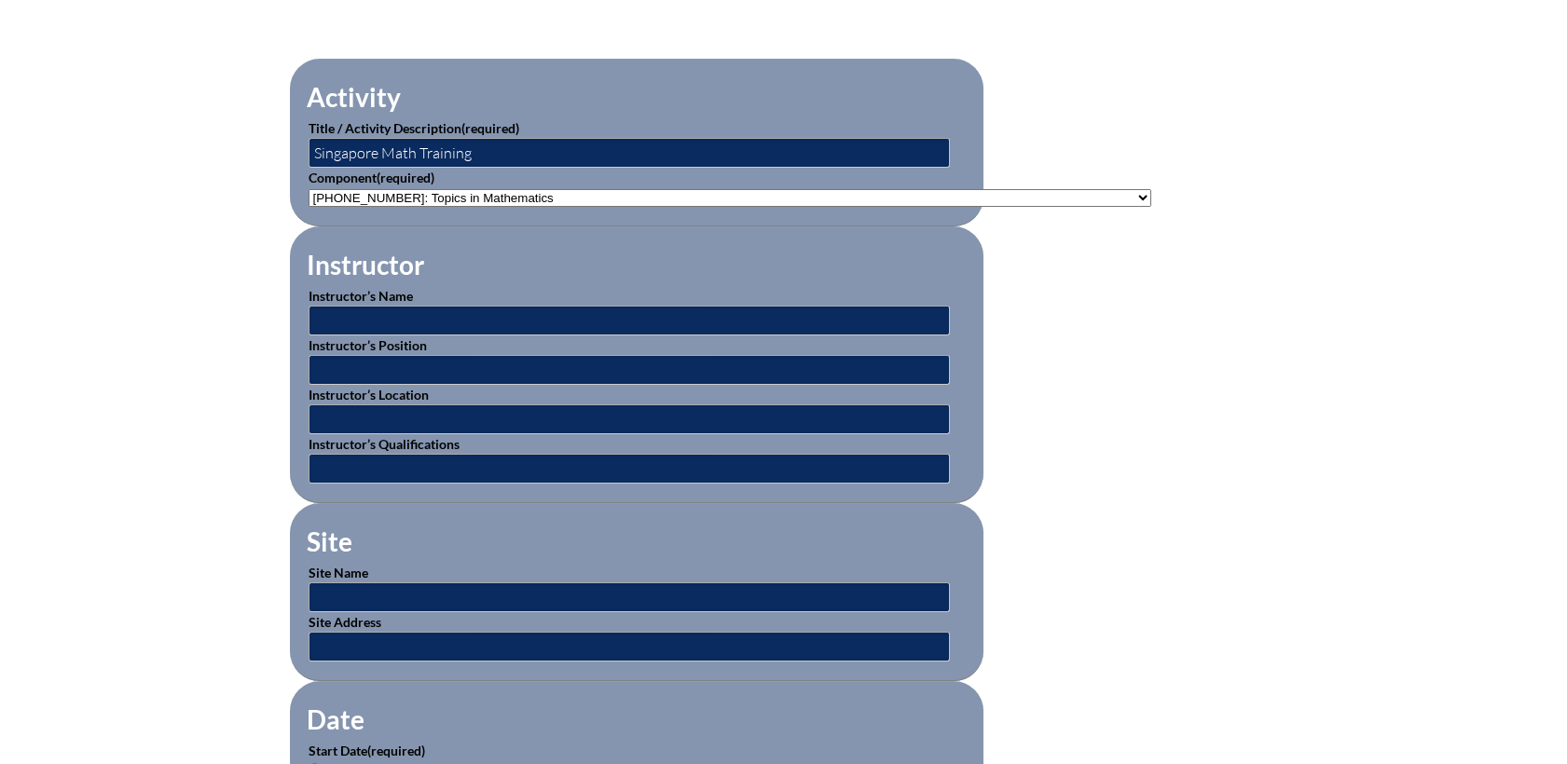
scroll to position [621, 0]
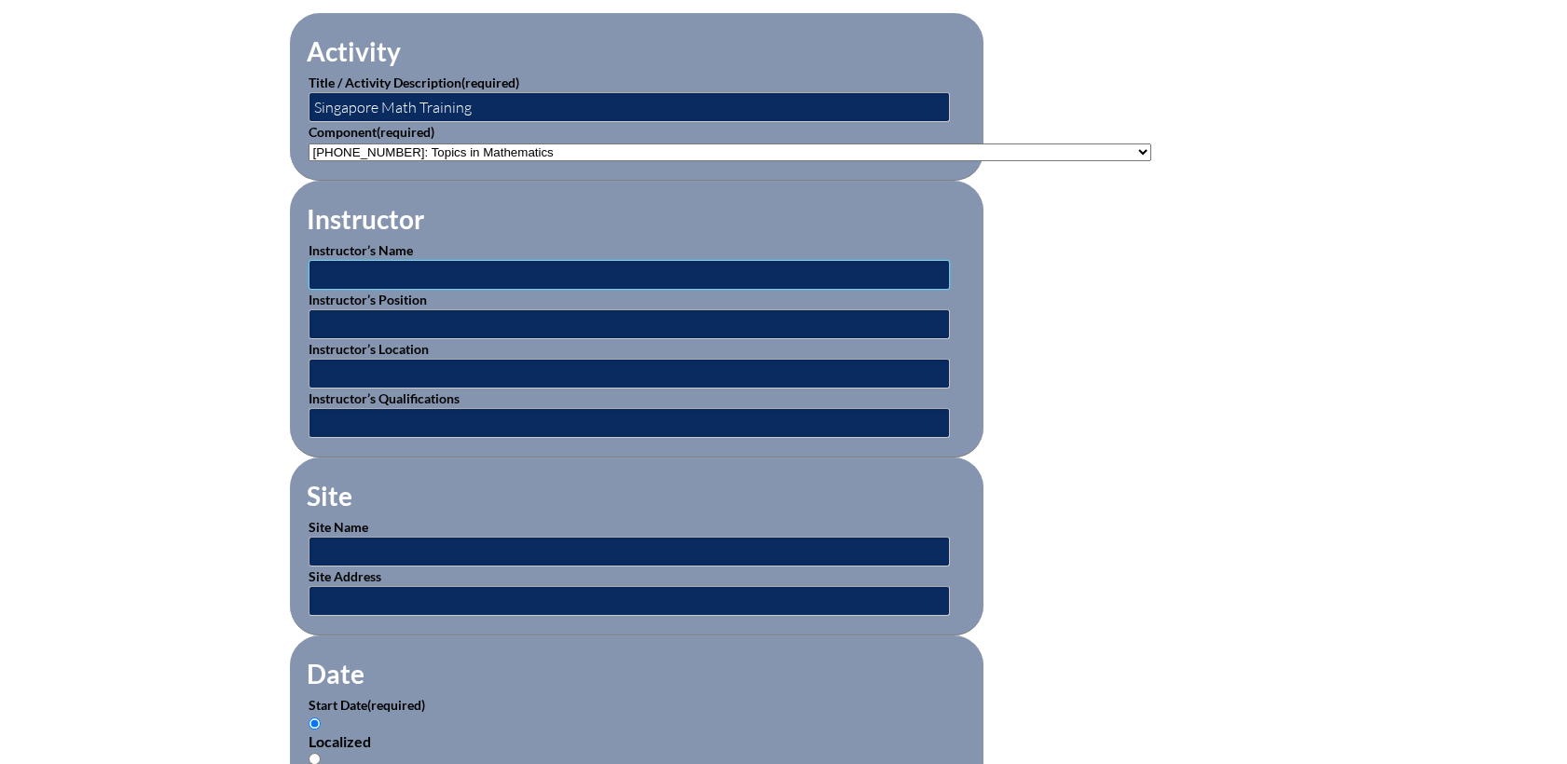
click at [415, 271] on input "text" at bounding box center [628, 275] width 641 height 30
type input "Cassy Turner"
type input "Instructor"
type input "CSN campus"
type input "https://www.mheducation.com/prek-12/resources/product-trainings/browse/ela#wond…"
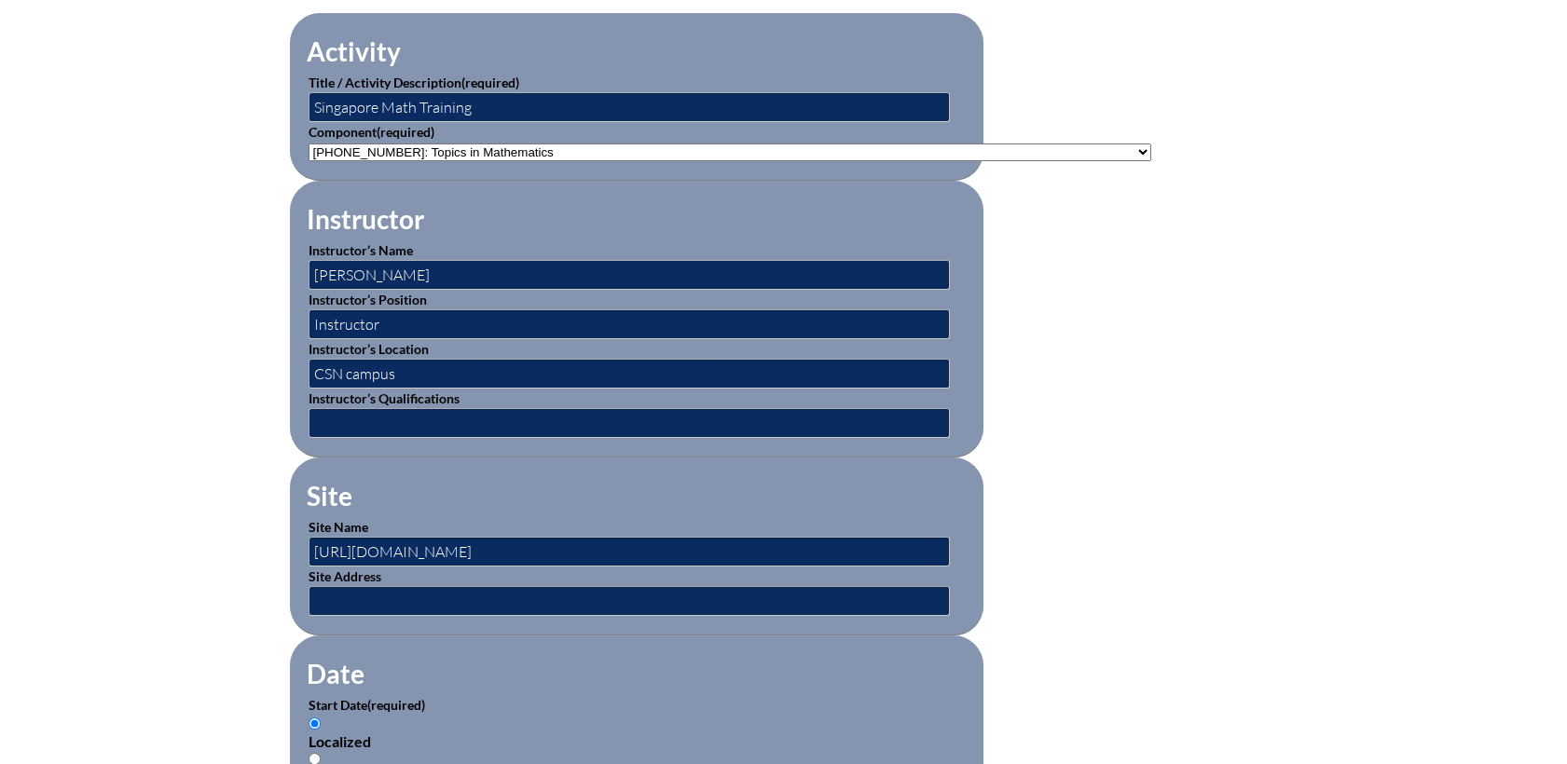
type input "2025-08-26 1:13 PM"
drag, startPoint x: 315, startPoint y: 549, endPoint x: 916, endPoint y: 568, distance: 601.4
click at [916, 568] on fieldset "Site Site Name https://www.mheducation.com/prek-12/resources/product-trainings/…" at bounding box center [636, 547] width 693 height 178
click at [347, 537] on input "text" at bounding box center [628, 552] width 641 height 30
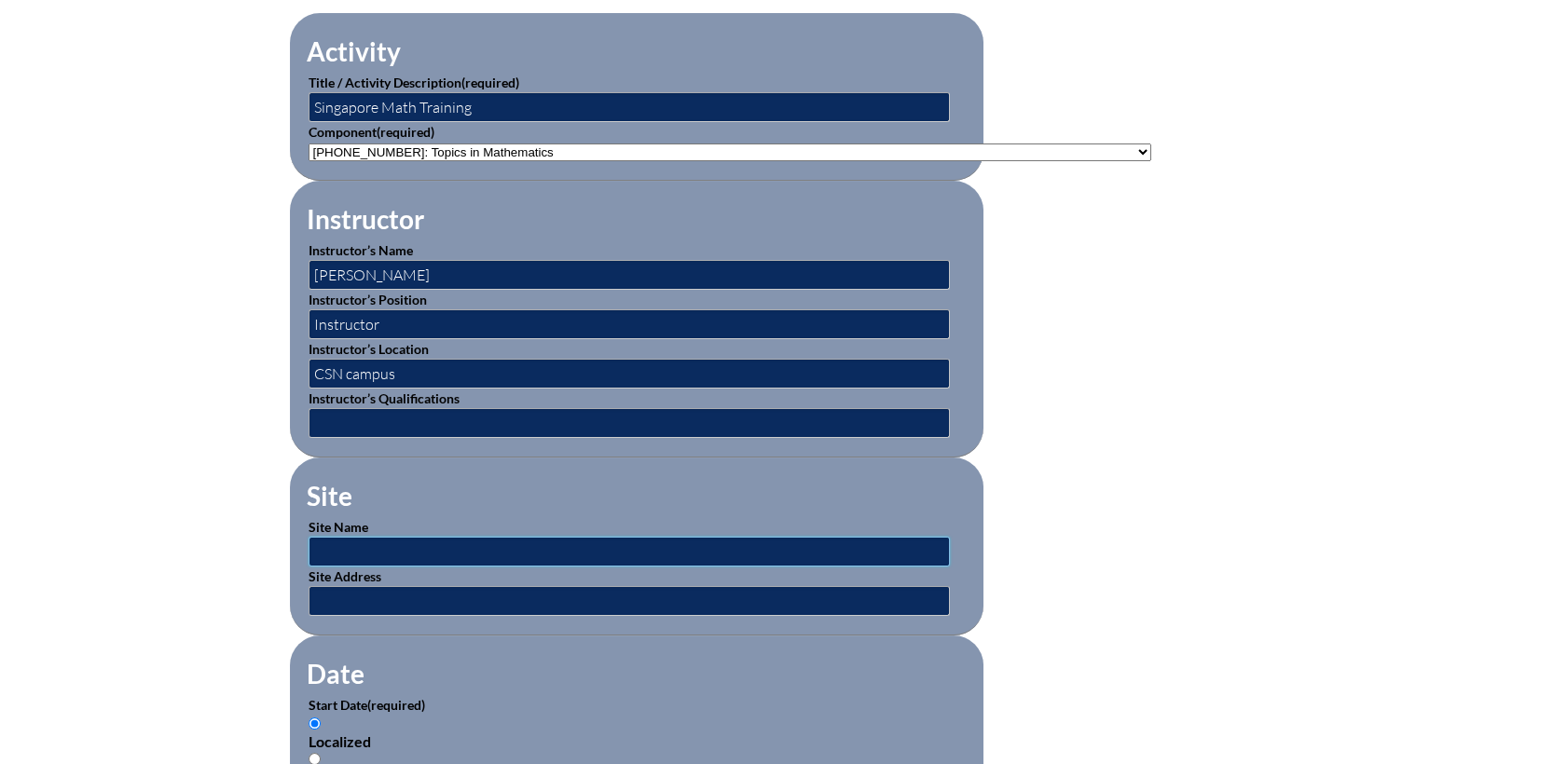
paste input "[URL][DOMAIN_NAME]"
type input "[URL][DOMAIN_NAME]"
click at [476, 417] on input "text" at bounding box center [628, 423] width 641 height 30
type input "expert"
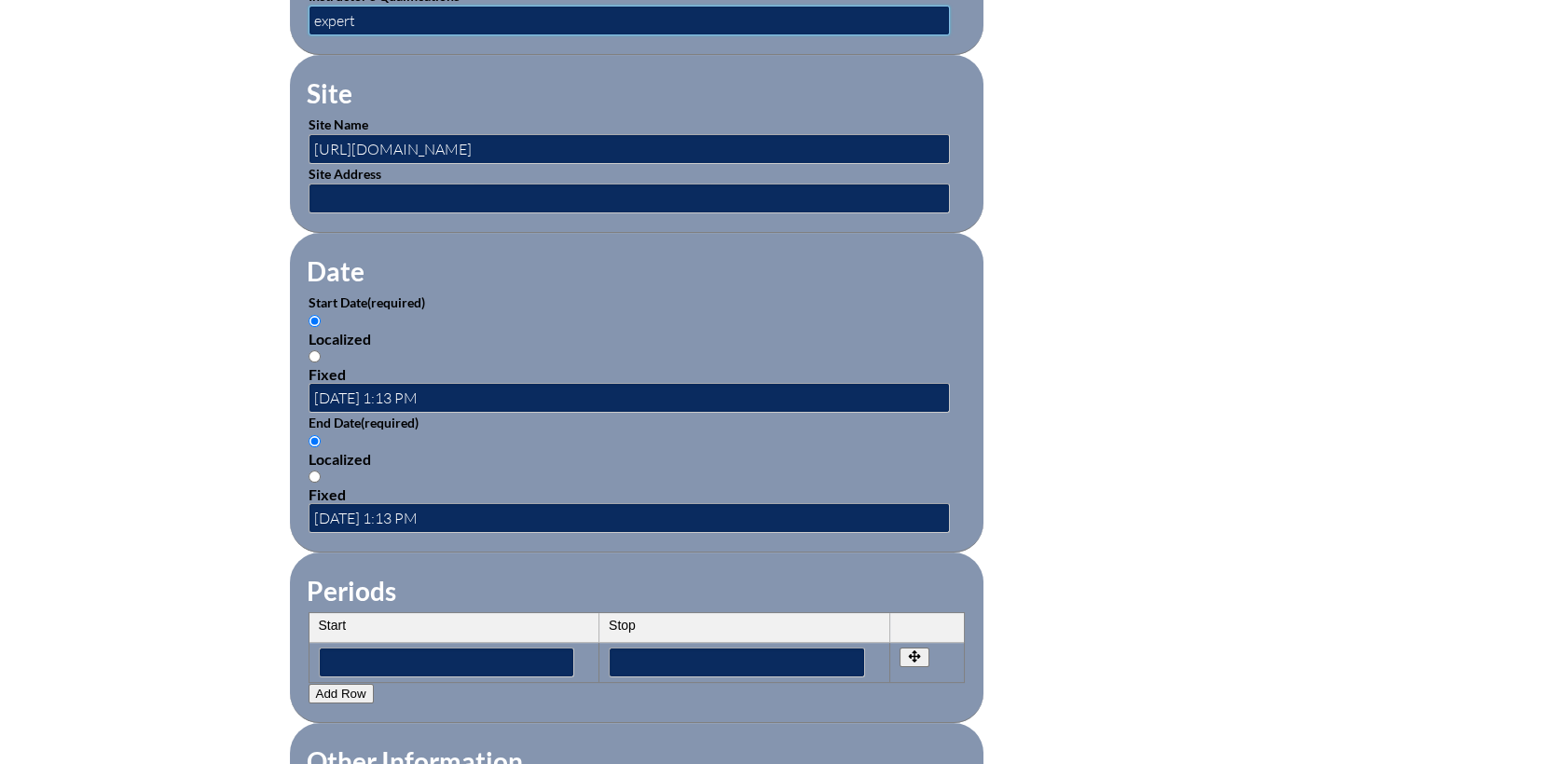
scroll to position [1035, 0]
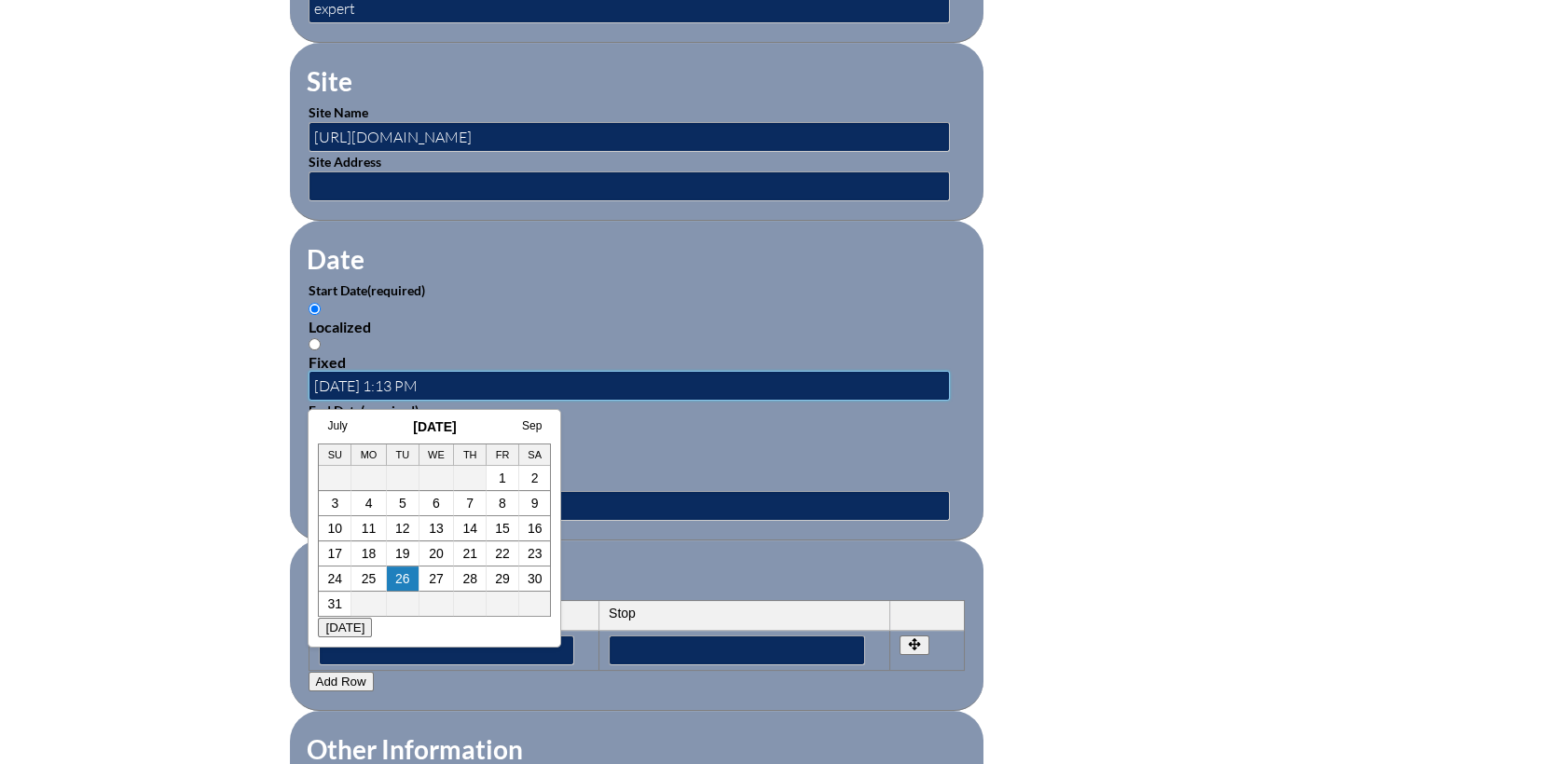
drag, startPoint x: 471, startPoint y: 375, endPoint x: 212, endPoint y: 363, distance: 259.4
click at [212, 363] on div "Inservice Activity Add New Activity Title / Activity Description (required) Sin…" at bounding box center [783, 331] width 1567 height 1748
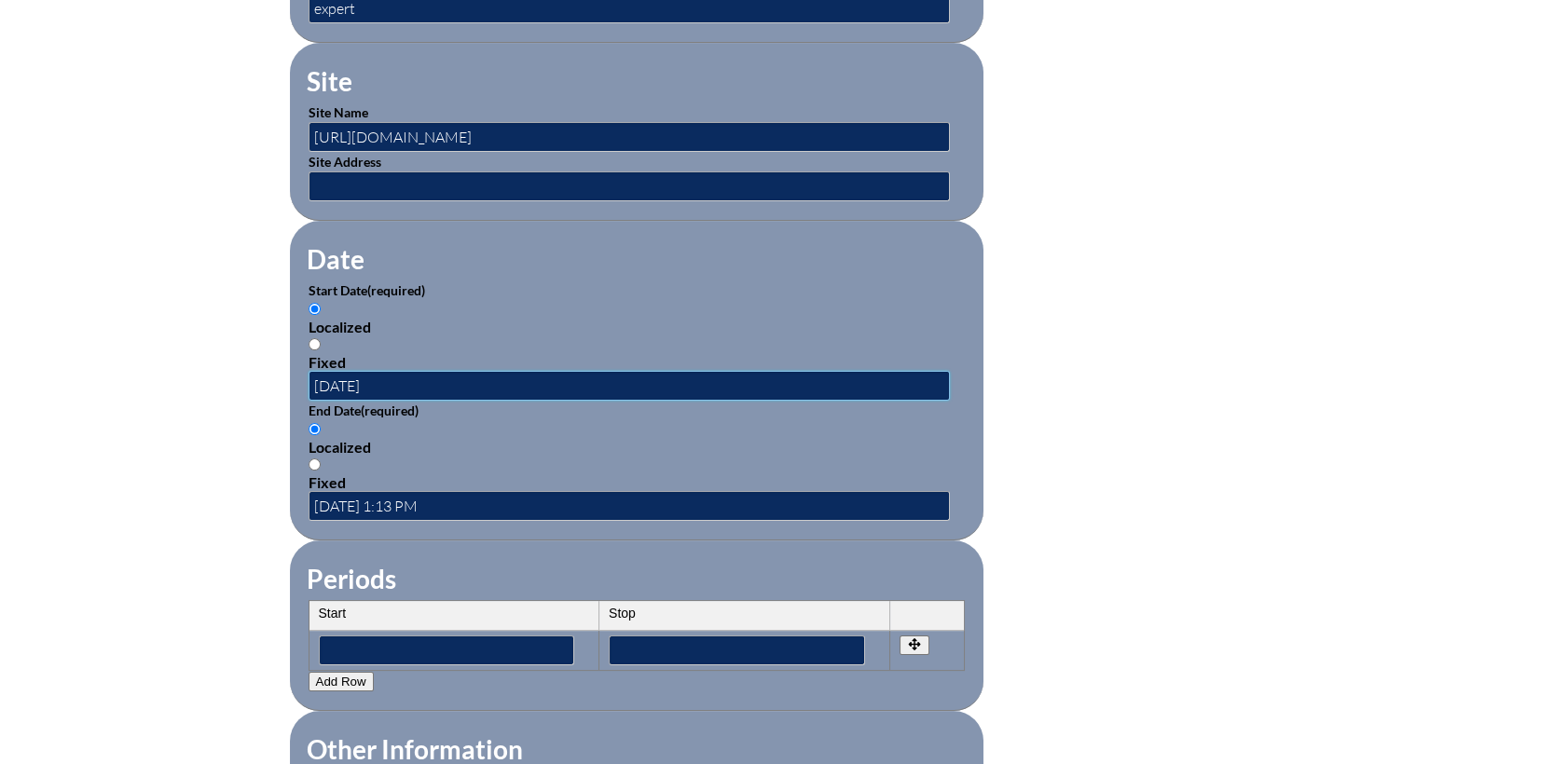
type input "05/10/2025"
click at [341, 506] on input "2025-08-26 1:13 PM" at bounding box center [628, 506] width 641 height 30
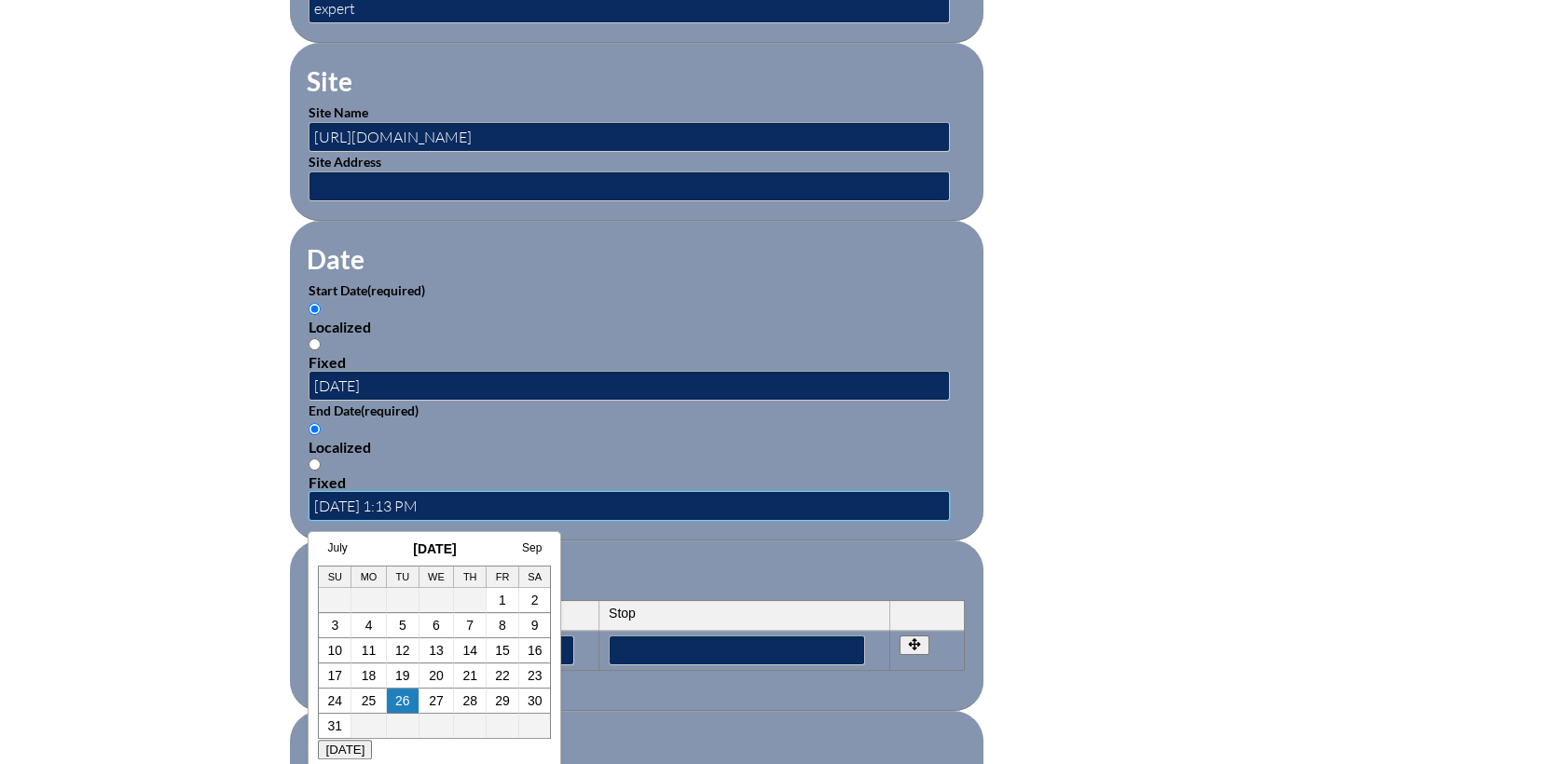
click at [319, 497] on input "2025-08-26 1:13 PM" at bounding box center [628, 506] width 641 height 30
click at [315, 498] on input "2025-08-26 1:13 PM" at bounding box center [628, 506] width 641 height 30
drag, startPoint x: 556, startPoint y: 506, endPoint x: 392, endPoint y: 506, distance: 164.0
click at [392, 506] on input "09/30/20252025-08-26 1:13 PM" at bounding box center [628, 506] width 641 height 30
type input "09/30/2025"
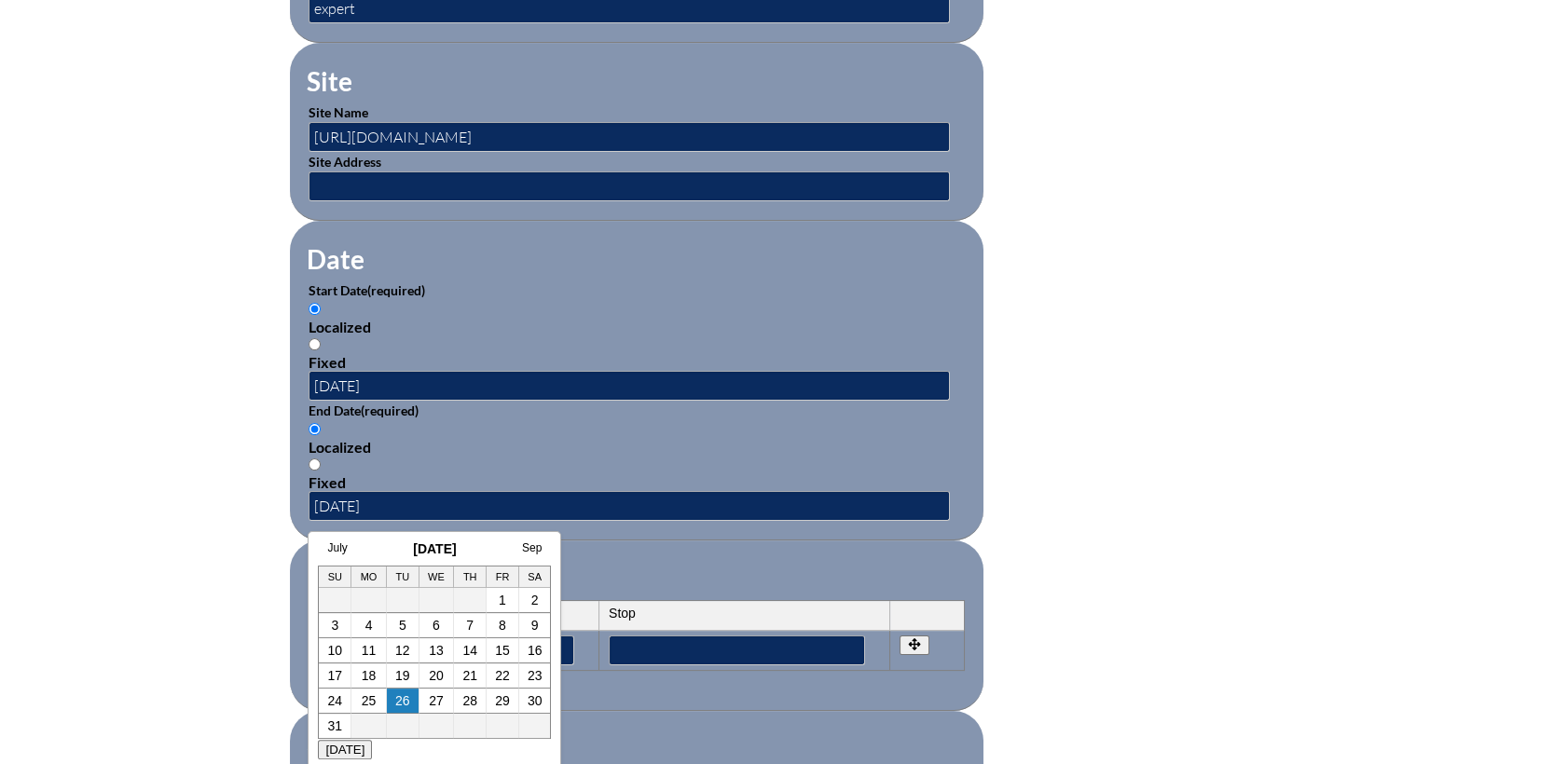
click at [1114, 433] on form "Activity Title / Activity Description (required) Singapore Math Training Compon…" at bounding box center [784, 401] width 988 height 1607
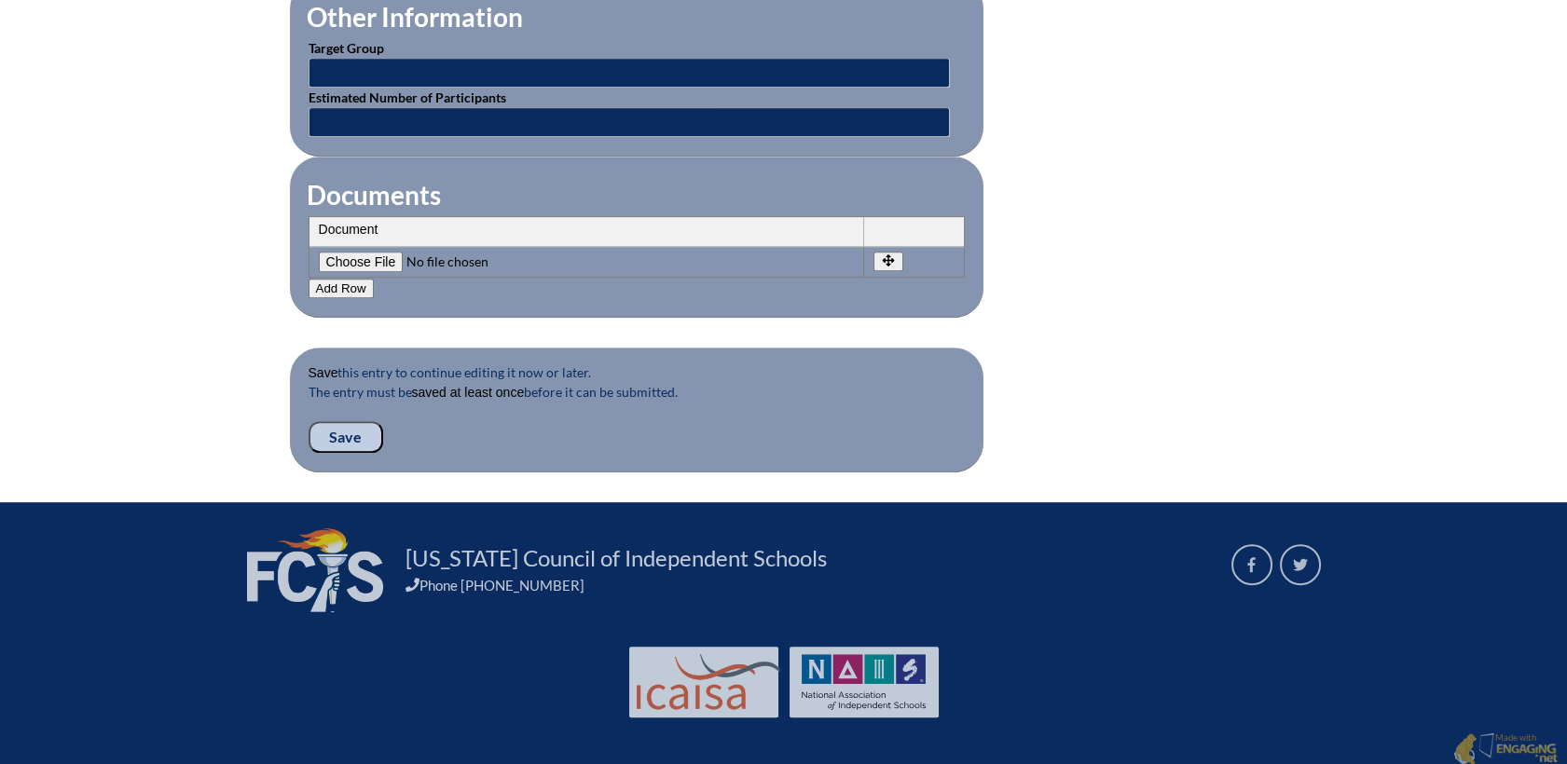
scroll to position [1769, 0]
click at [349, 426] on input "Save" at bounding box center [345, 436] width 75 height 32
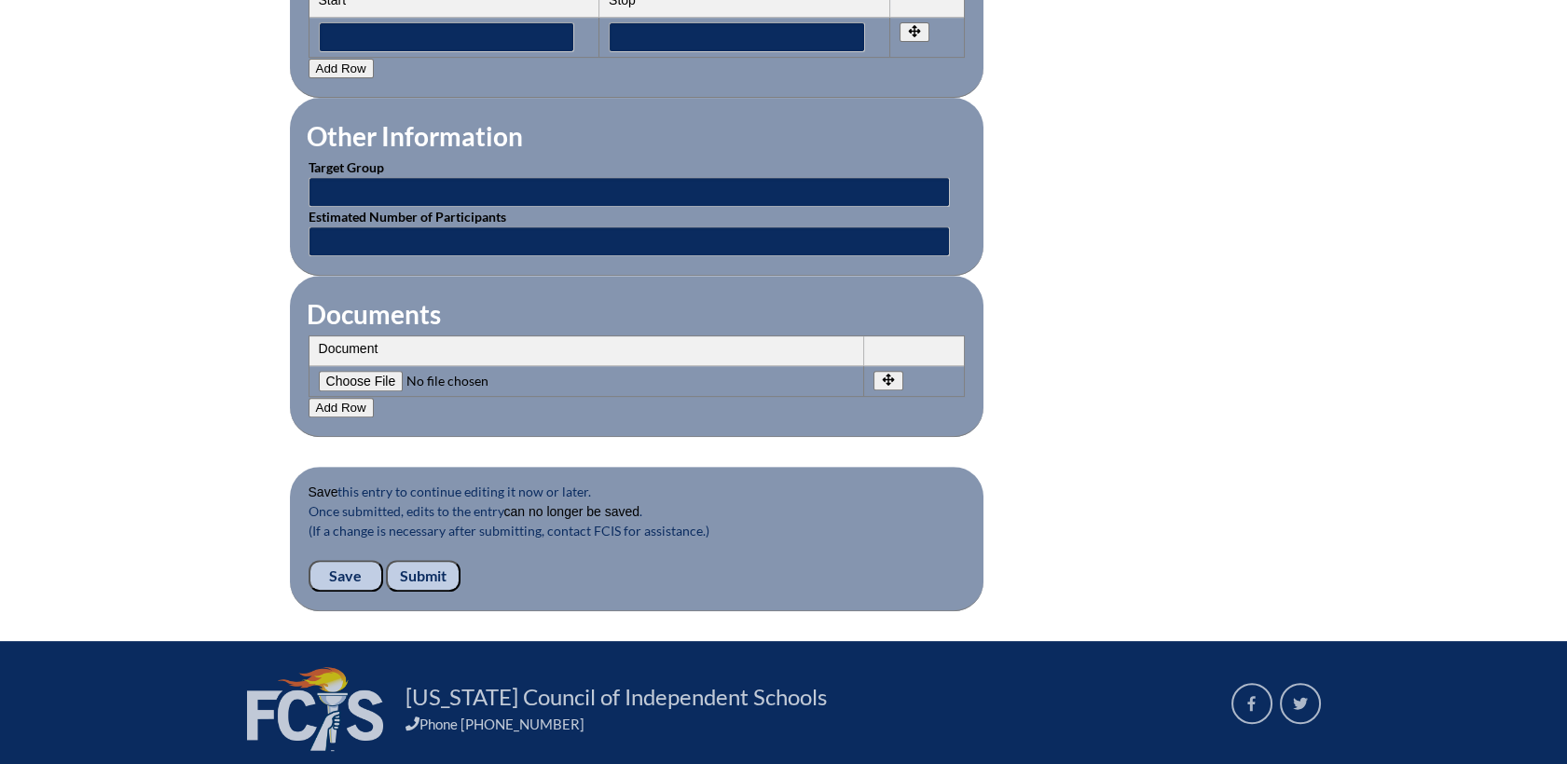
scroll to position [1788, 0]
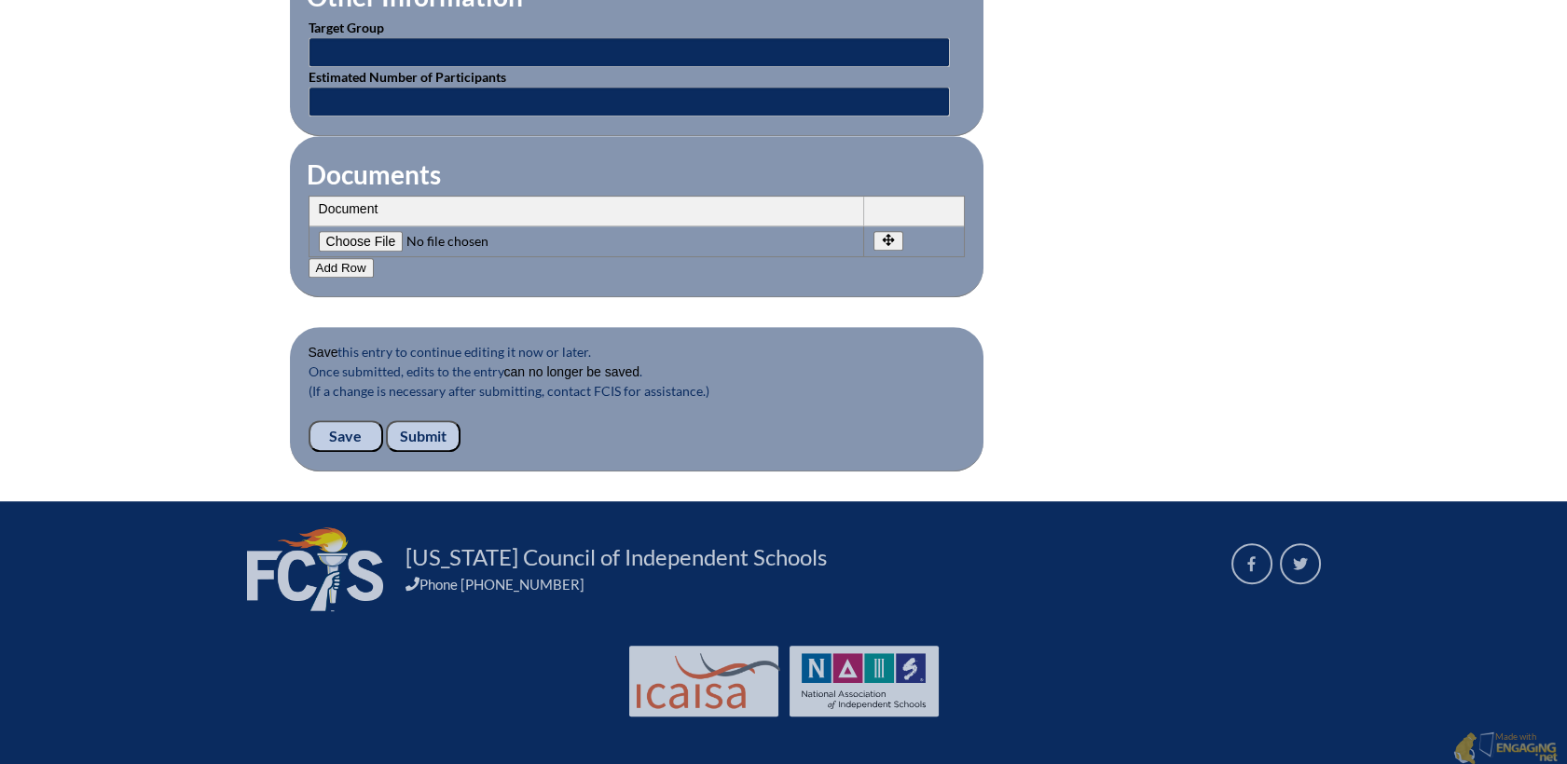
click at [419, 429] on input "Submit" at bounding box center [423, 436] width 75 height 32
